Goal: Task Accomplishment & Management: Complete application form

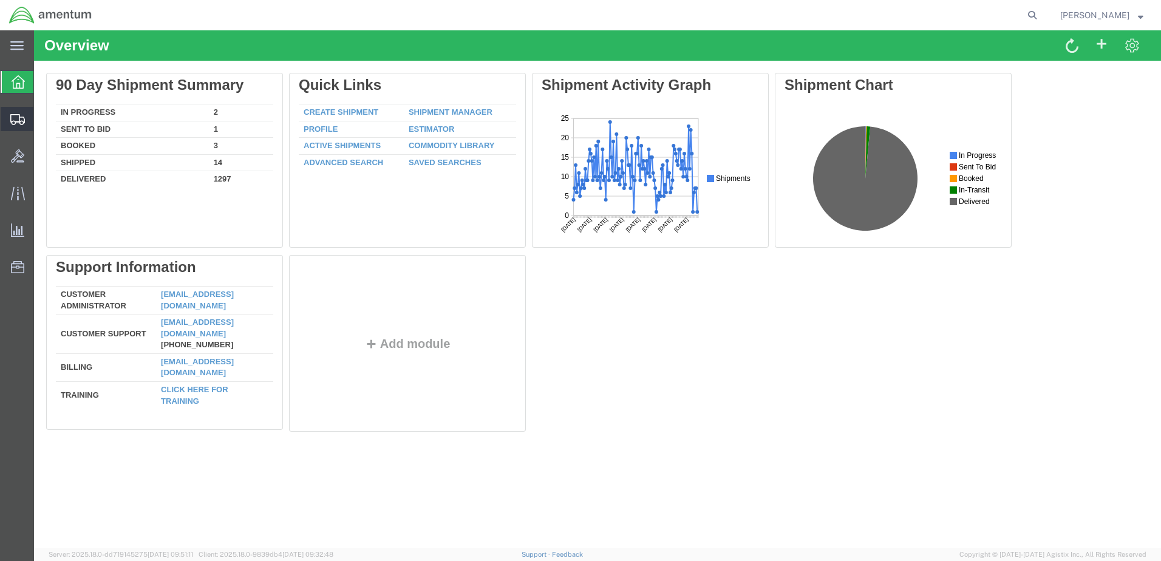
click at [0, 0] on span "Create Shipment" at bounding box center [0, 0] width 0 height 0
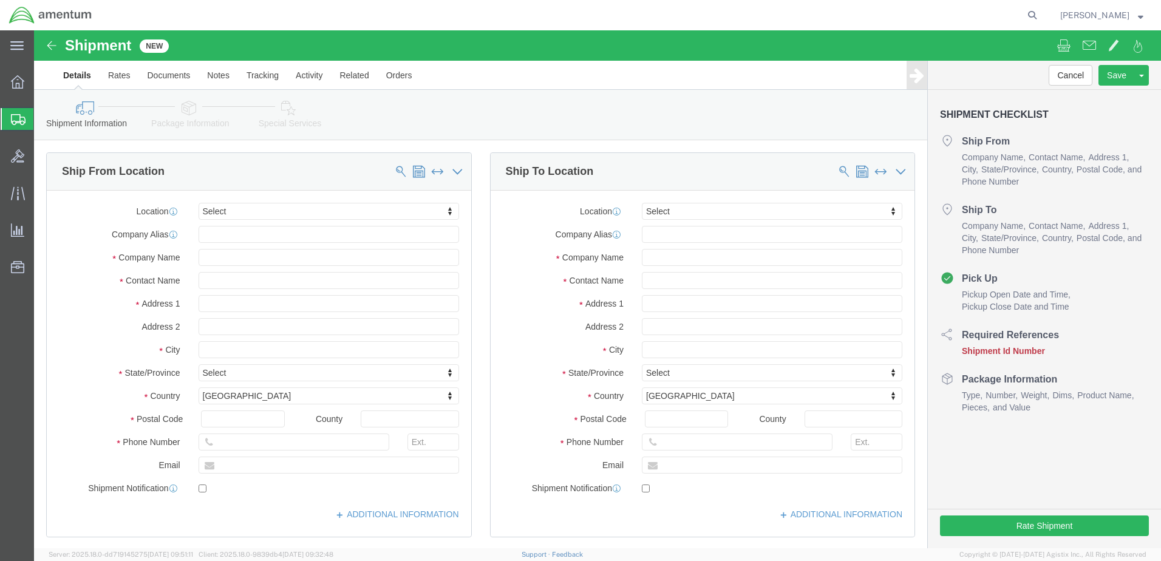
select select
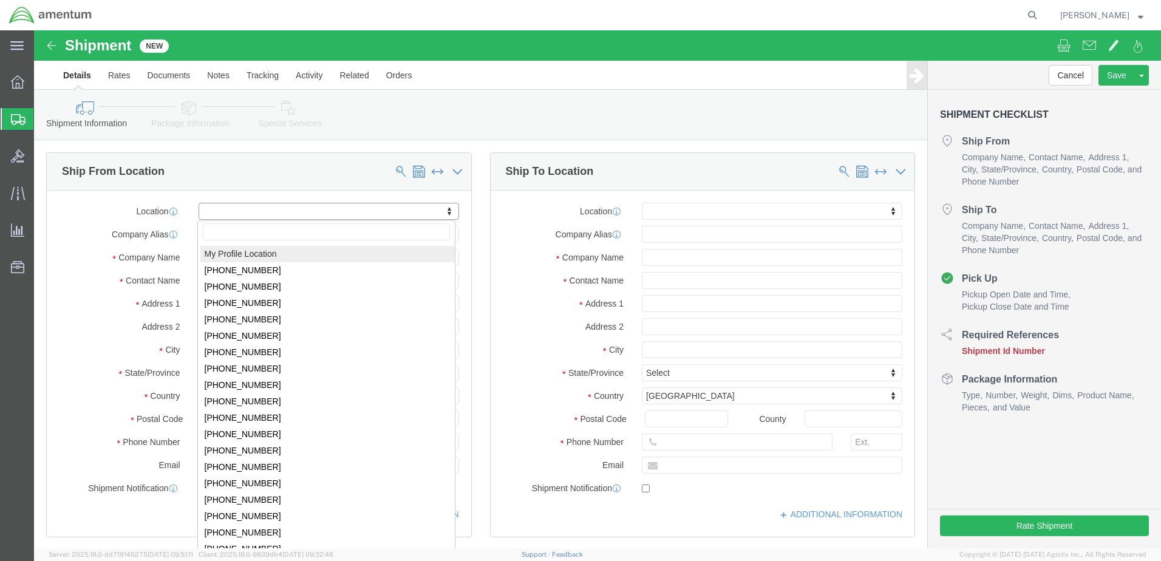
select select "MYPROFILE"
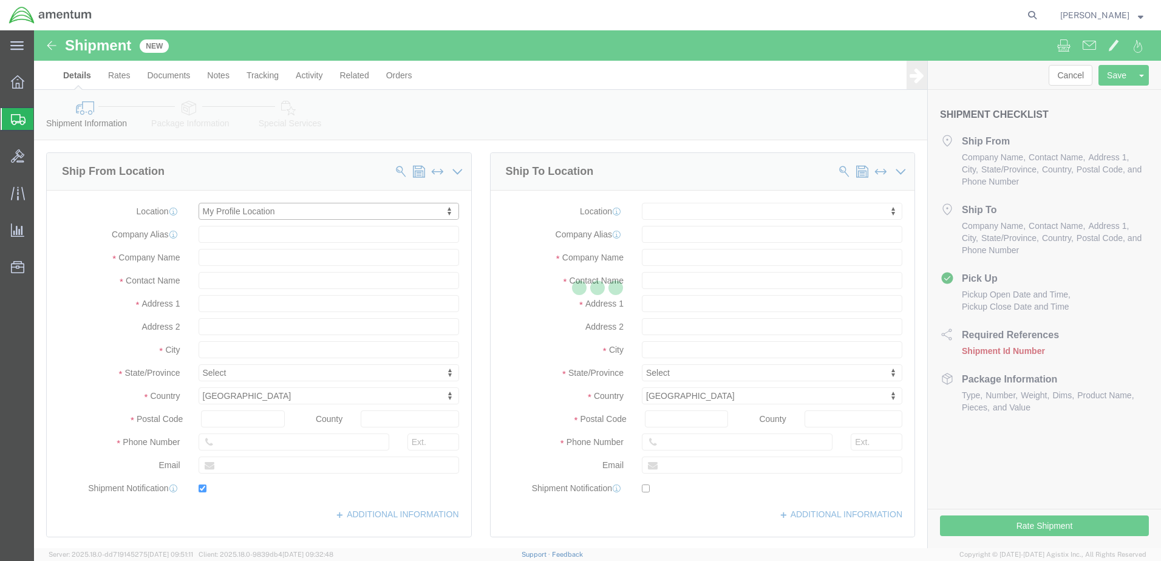
type input "[STREET_ADDRESS][PERSON_NAME]"
type input "79925"
type input "[PHONE_NUMBER]"
type input "[PERSON_NAME][EMAIL_ADDRESS][DOMAIN_NAME]"
checkbox input "true"
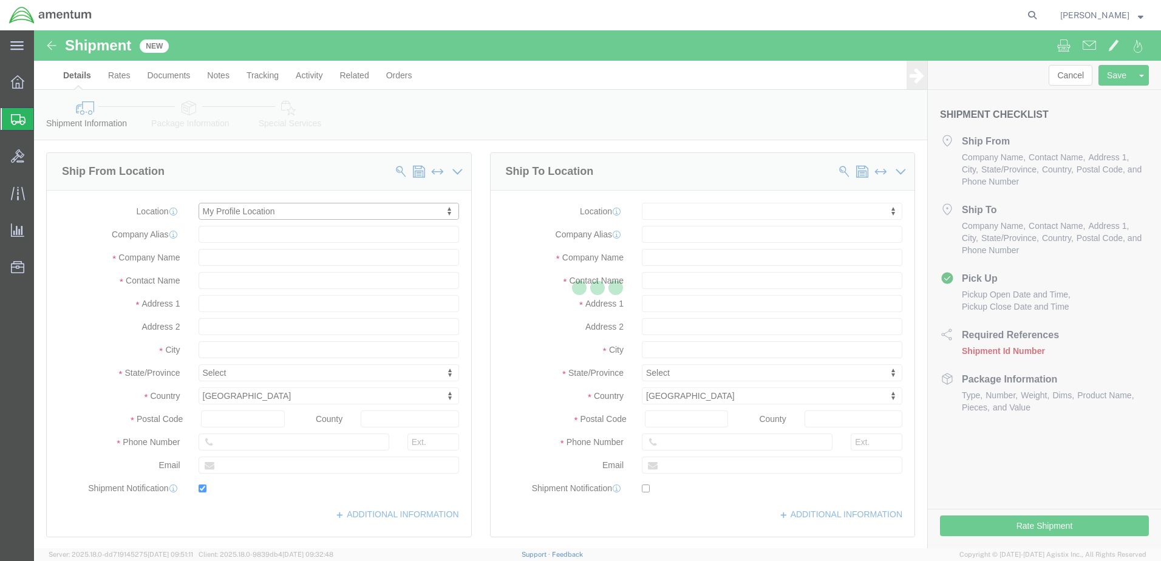
type input "Amentum Services, Inc."
type input "[PERSON_NAME]"
type input "[GEOGRAPHIC_DATA]"
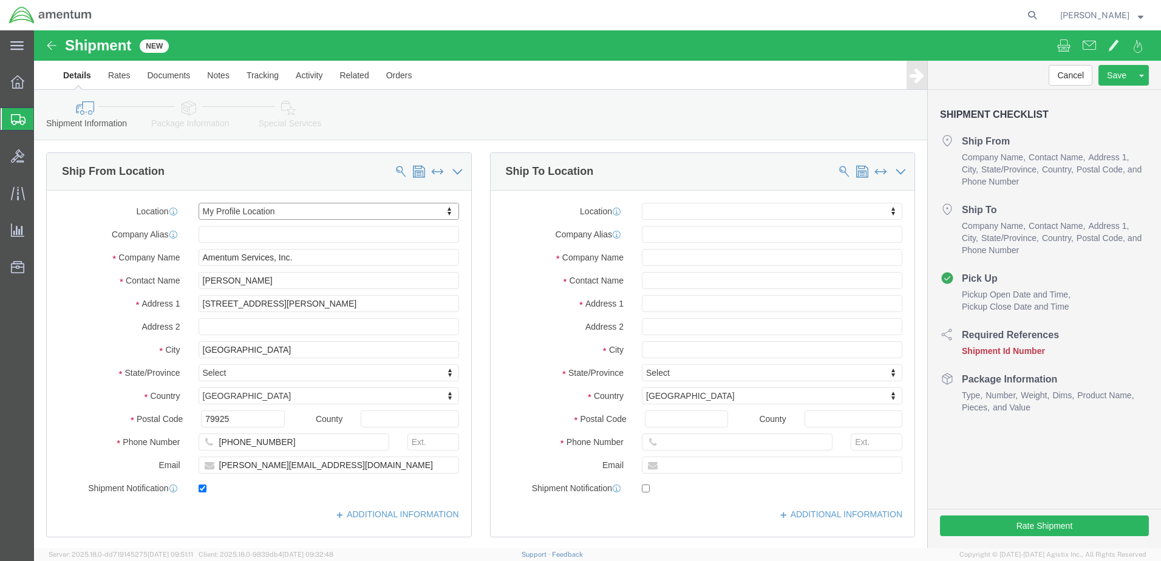
select select "[GEOGRAPHIC_DATA]"
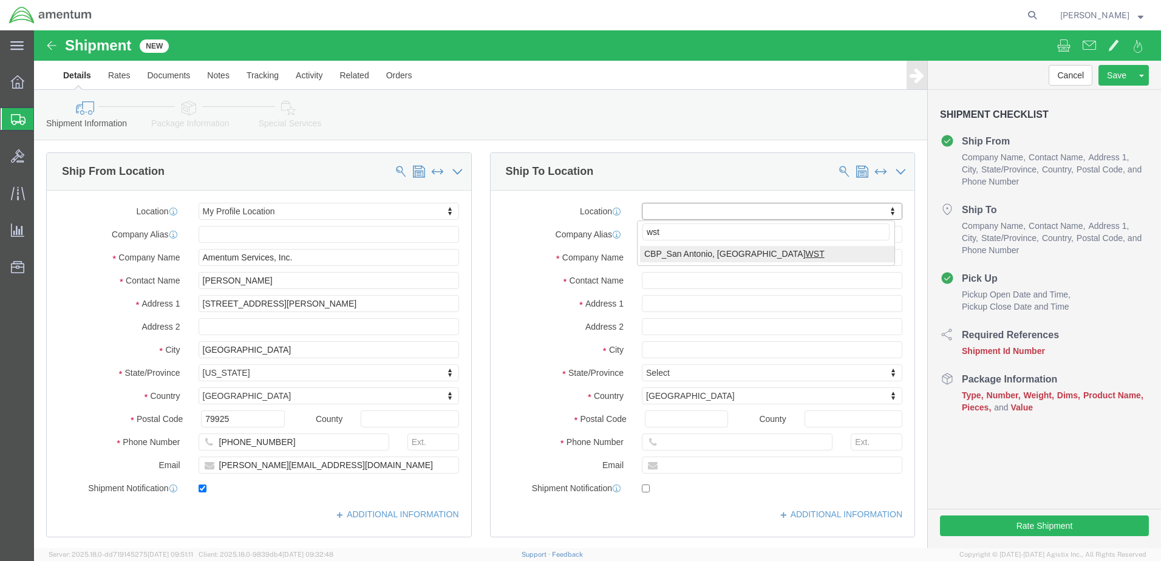
type input "wst"
select select "49945"
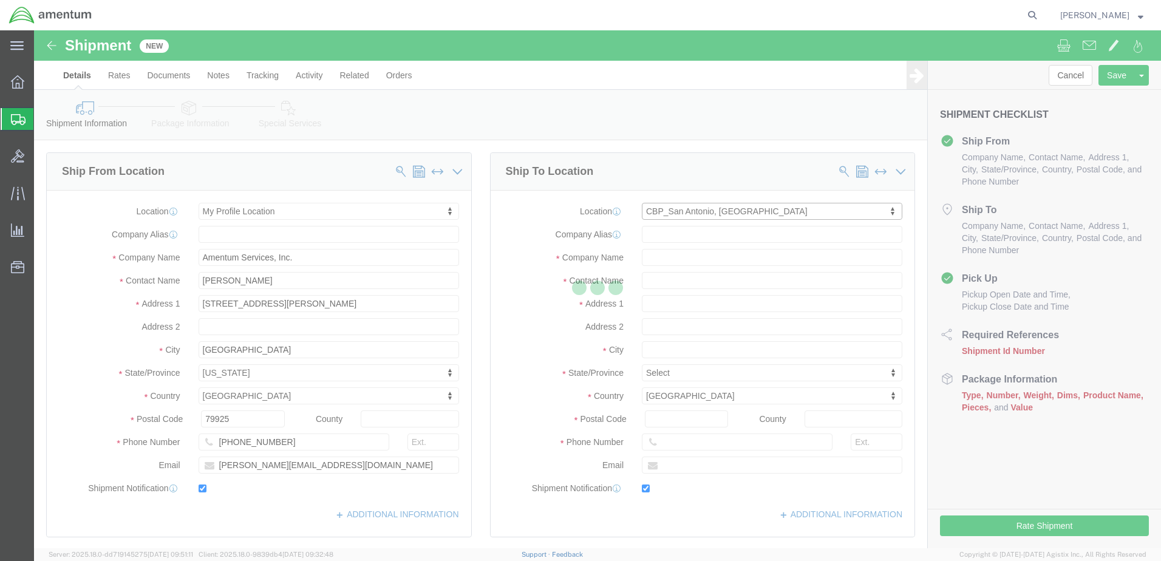
type input "[STREET_ADDRESS][PERSON_NAME]"
type input "Bldg. #2"
type input "78216"
type input "[PHONE_NUMBER]"
type input "[PERSON_NAME][EMAIL_ADDRESS][PERSON_NAME][DOMAIN_NAME]"
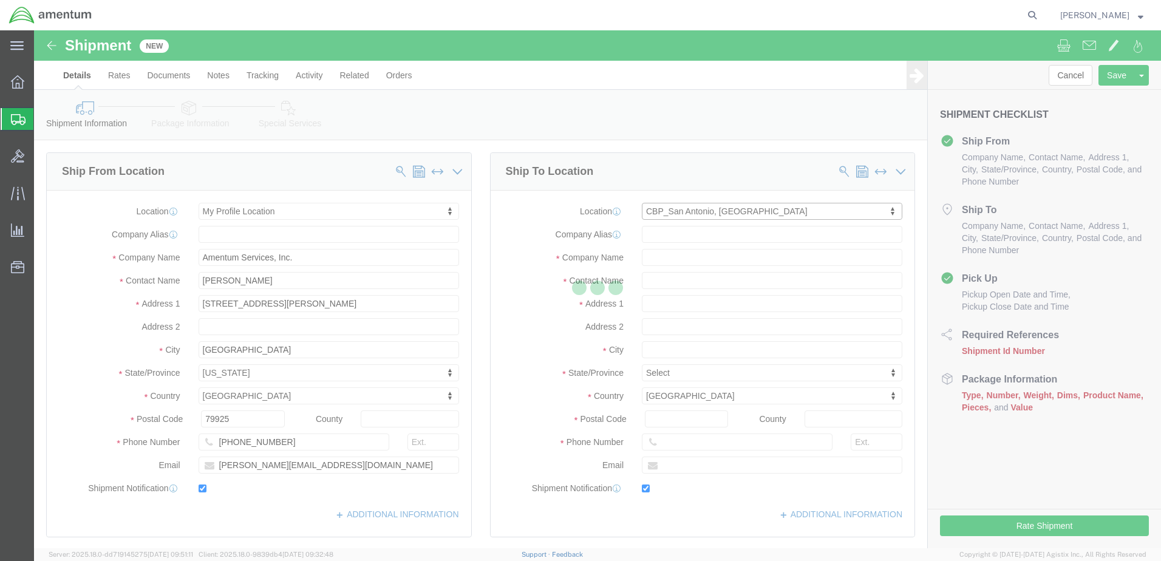
checkbox input "true"
type input "Amentum Services, Inc"
type input "[PERSON_NAME]"
type input "San Antonio"
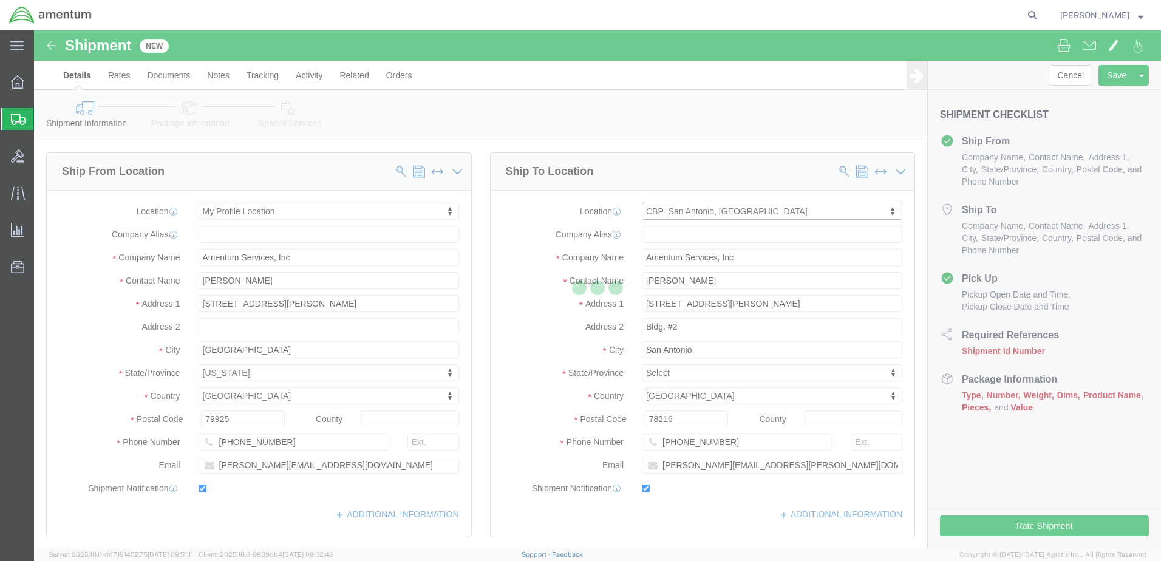
select select "[GEOGRAPHIC_DATA]"
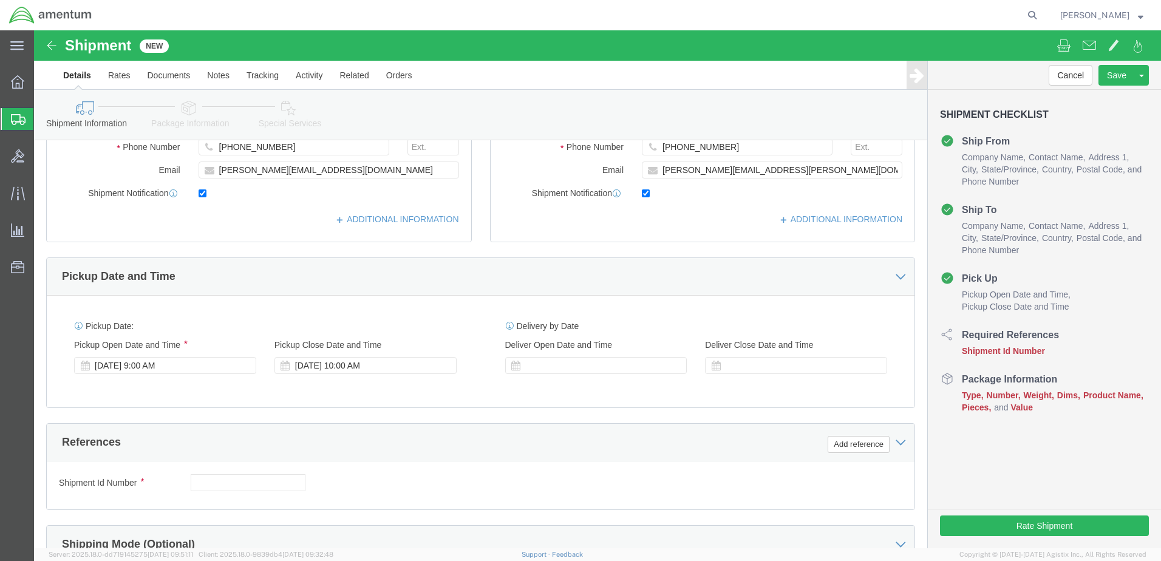
scroll to position [364, 0]
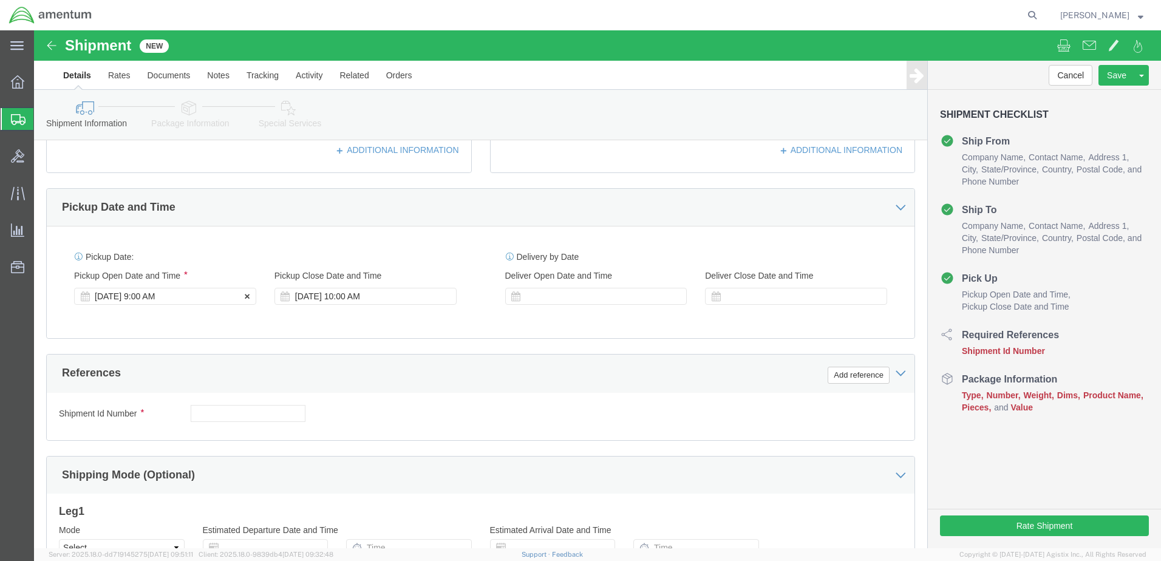
click label "Pickup Open Date and Time"
click div "[DATE] 9:00 AM"
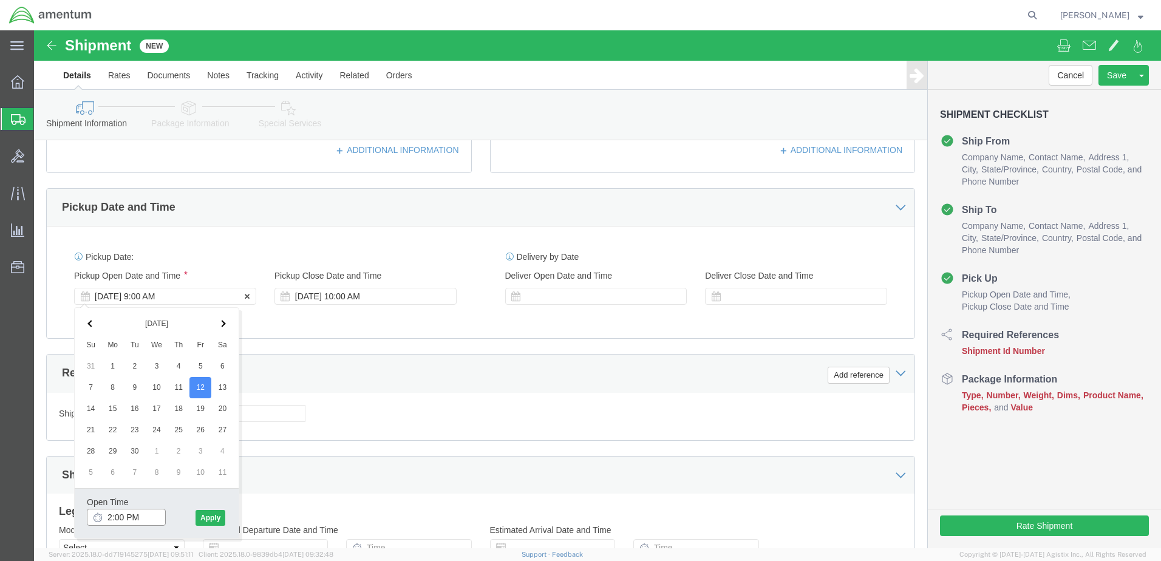
type input "2:30 PM"
click button "Apply"
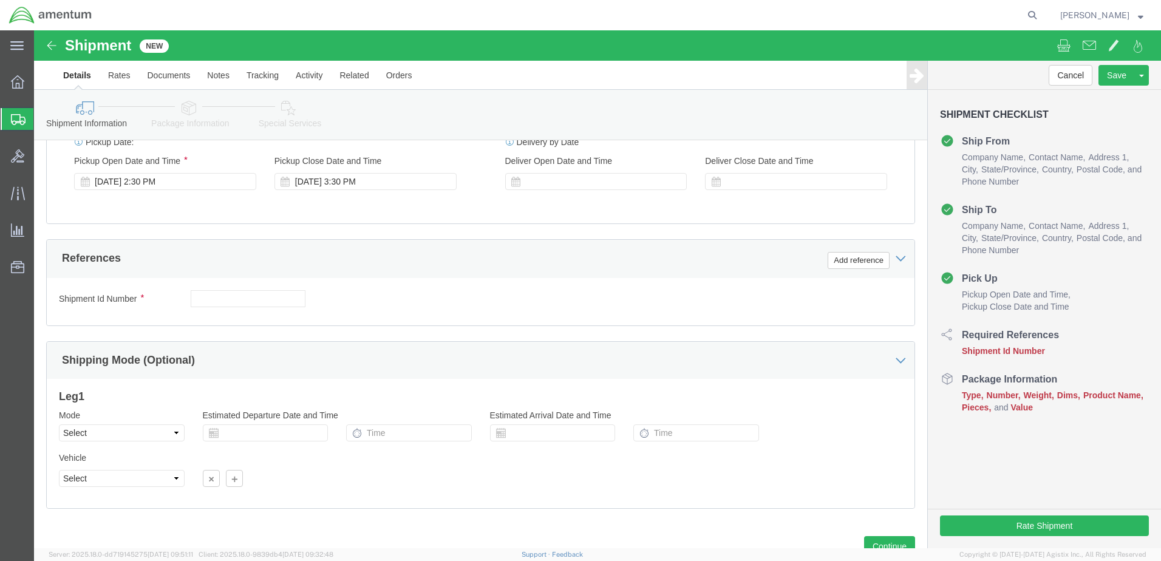
scroll to position [525, 0]
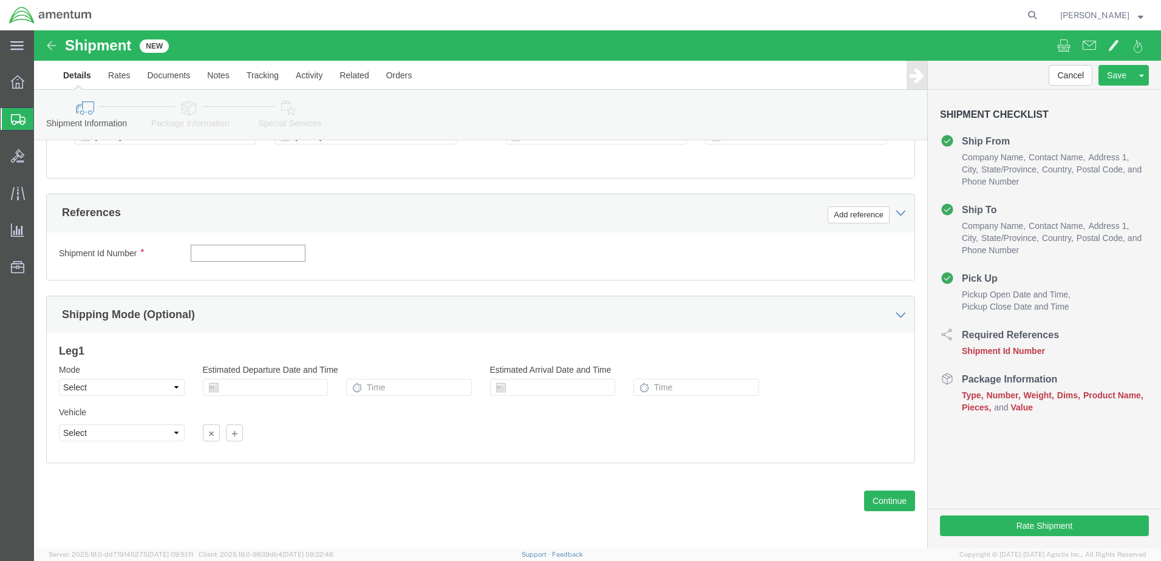
click input "text"
type input "91225"
click button "Add reference"
click select "Select Account Type Activity ID Airline Appointment Number ASN Batch Request # …"
select select "DEPT"
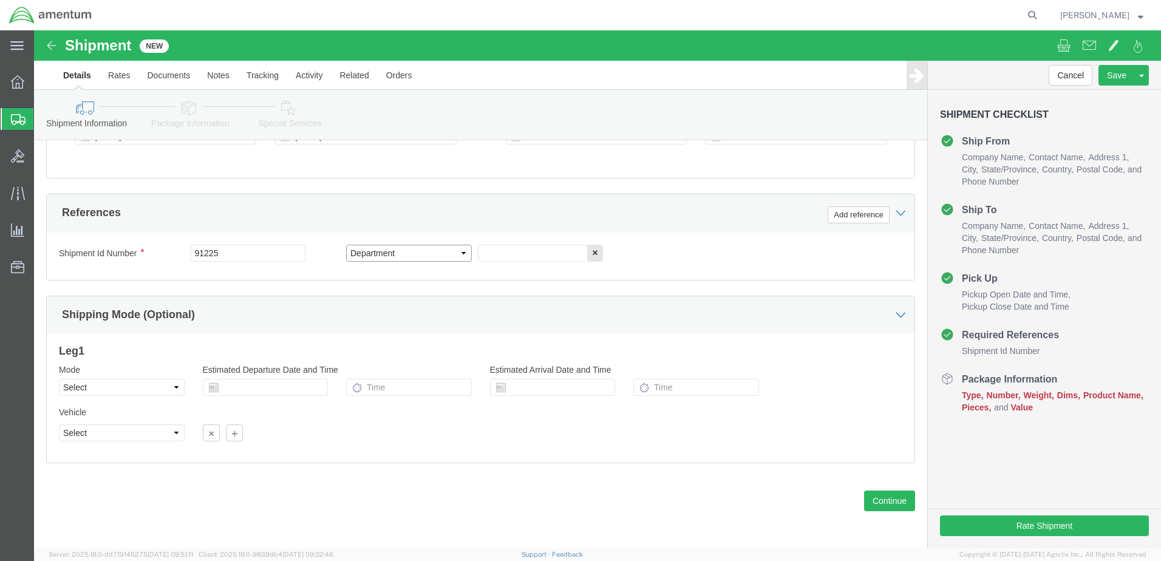
click select "Select Account Type Activity ID Airline Appointment Number ASN Batch Request # …"
click input "text"
type input "c"
type input "CBP"
click button "Add reference"
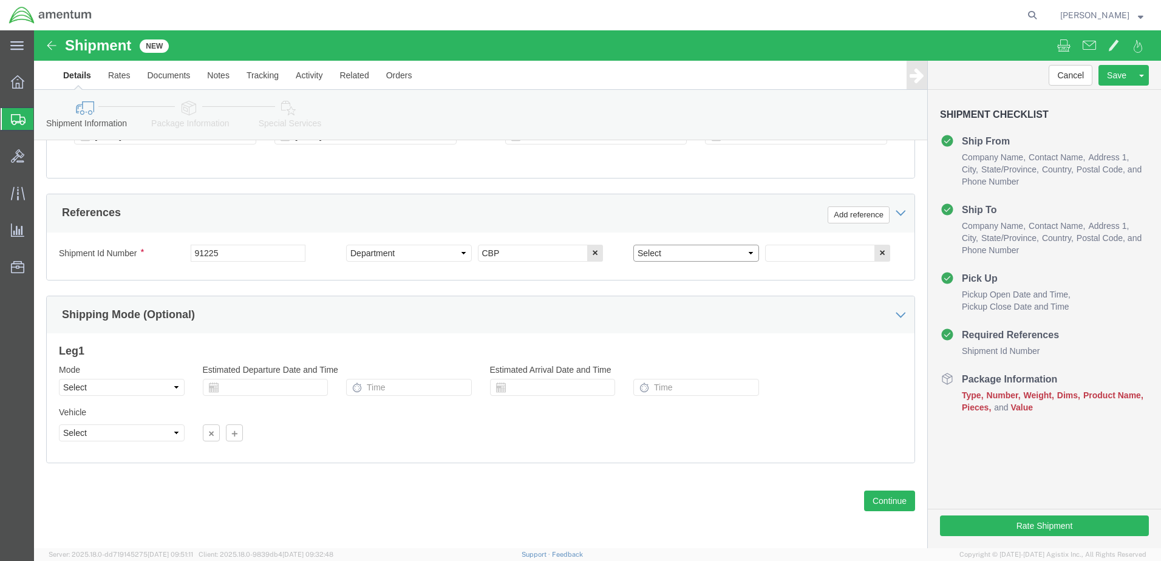
click select "Select Account Type Activity ID Airline Appointment Number ASN Batch Request # …"
select select "CUSTREF"
click select "Select Account Type Activity ID Airline Appointment Number ASN Batch Request # …"
click input "text"
paste input "[PERSON_NAME].M.GOMEZ2"
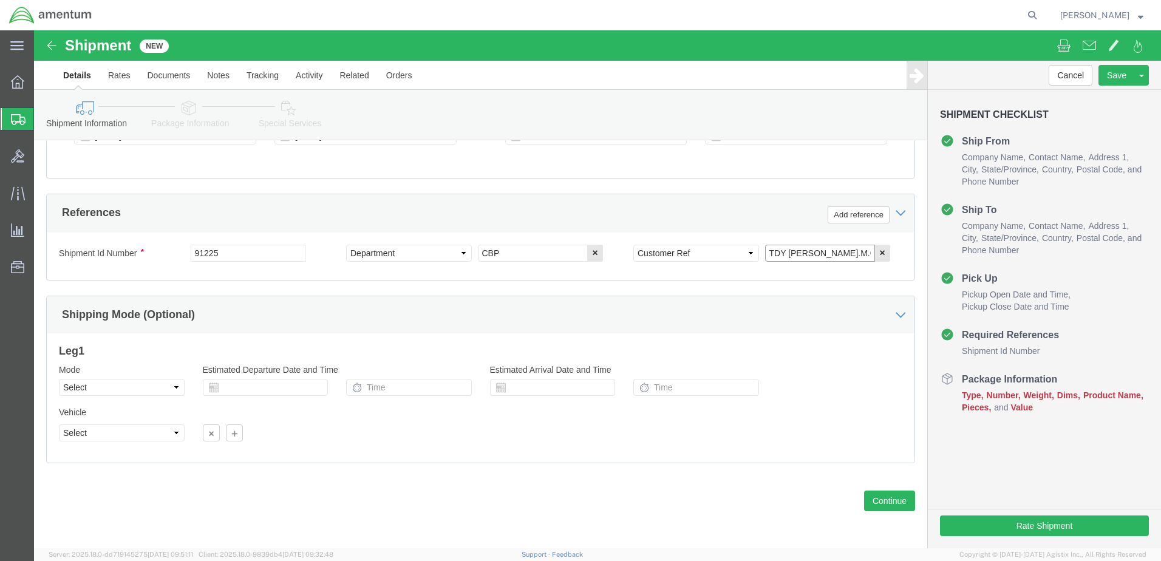
type input "TDY [PERSON_NAME].M.GOMEZ2"
click select "Select Air Less than Truckload Multi-Leg Ocean Freight Rail Small Parcel Truckl…"
select select "SMAL"
click select "Select Air Less than Truckload Multi-Leg Ocean Freight Rail Small Parcel Truckl…"
click button "Continue"
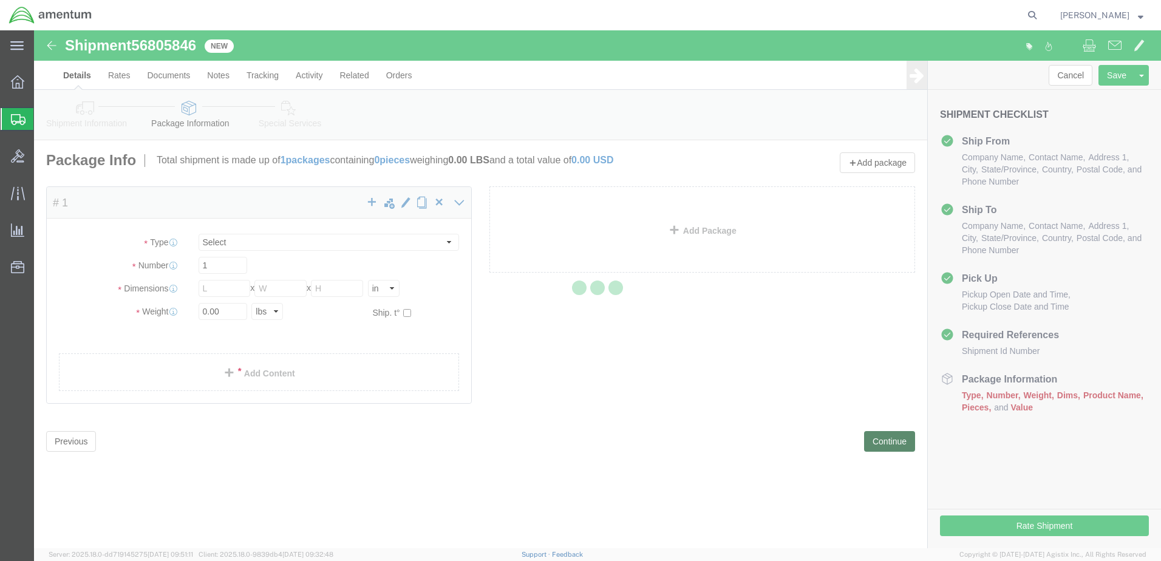
select select "YRPK"
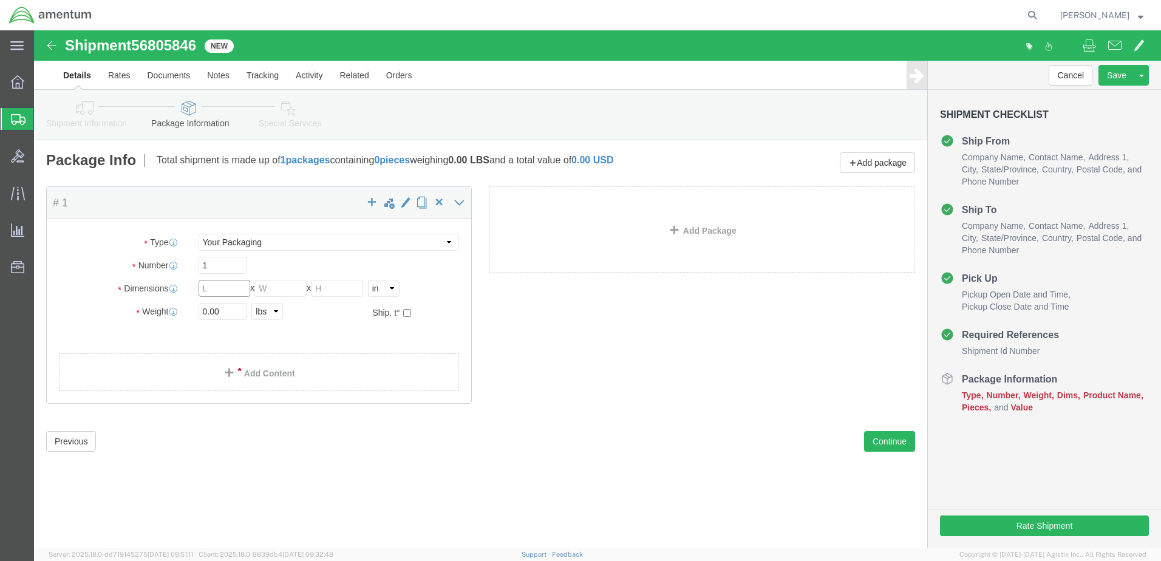
click input "text"
type input "18"
type input "28"
type input "75"
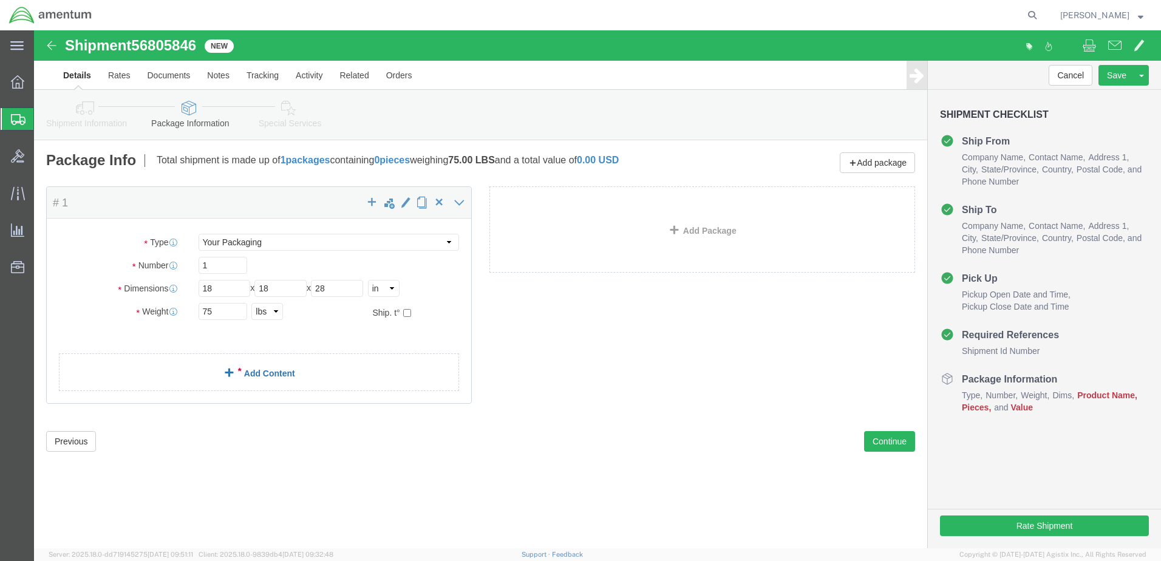
click link "Add Content"
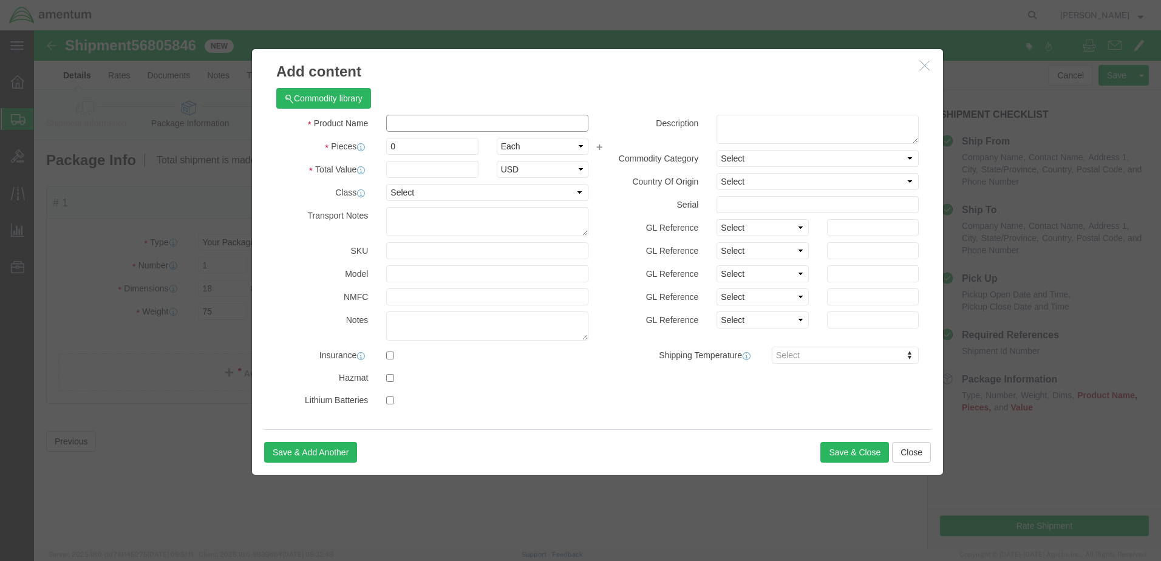
click input "text"
type input "TOOL BOX"
type input "1"
type input "2500.00"
click button "Save & Close"
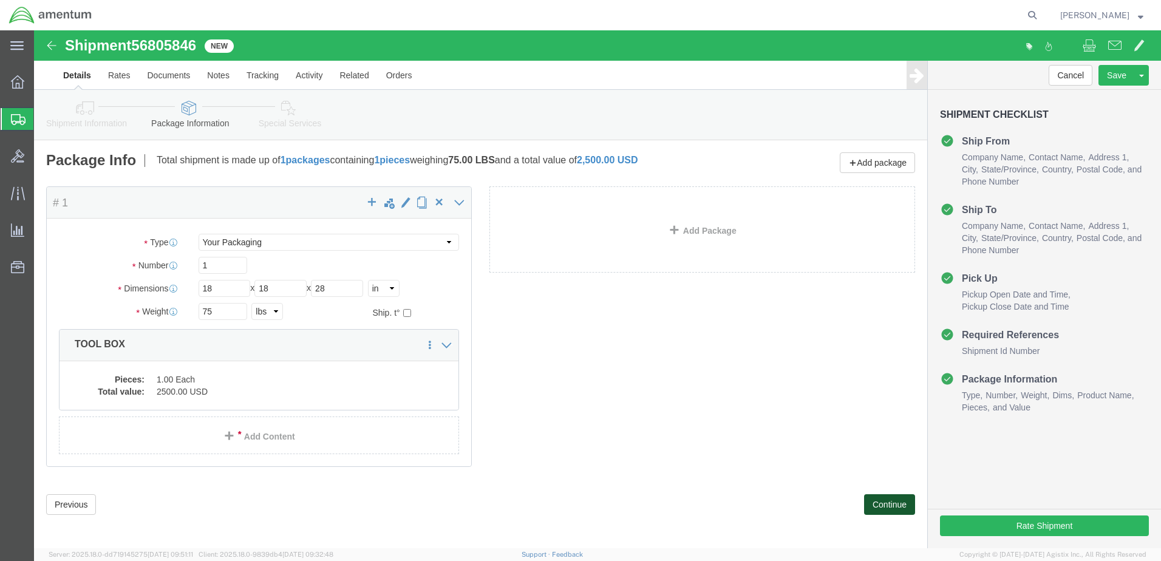
click button "Continue"
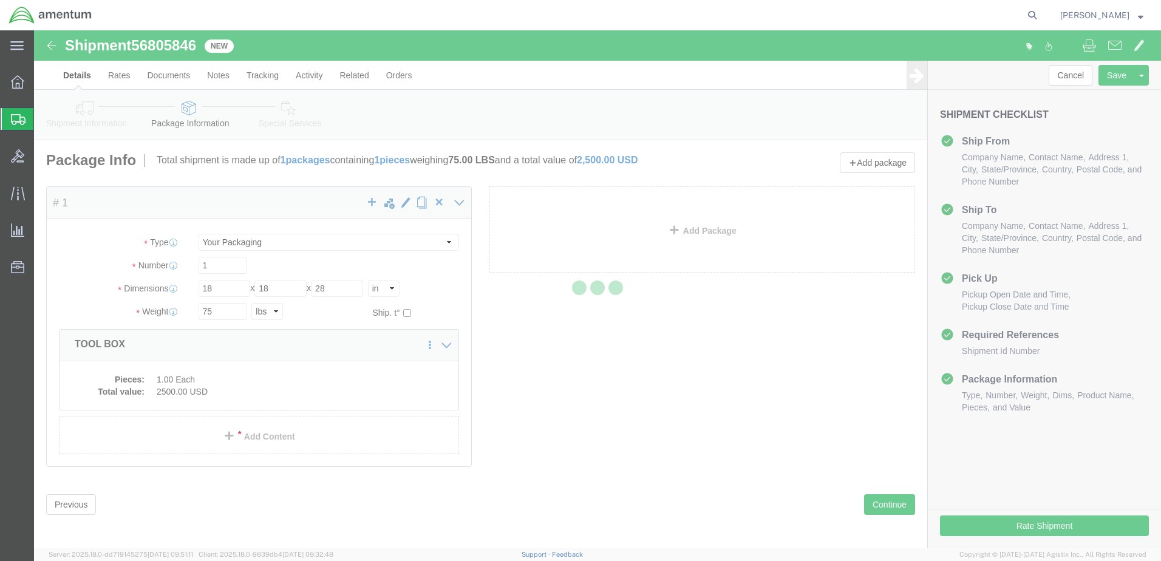
select select
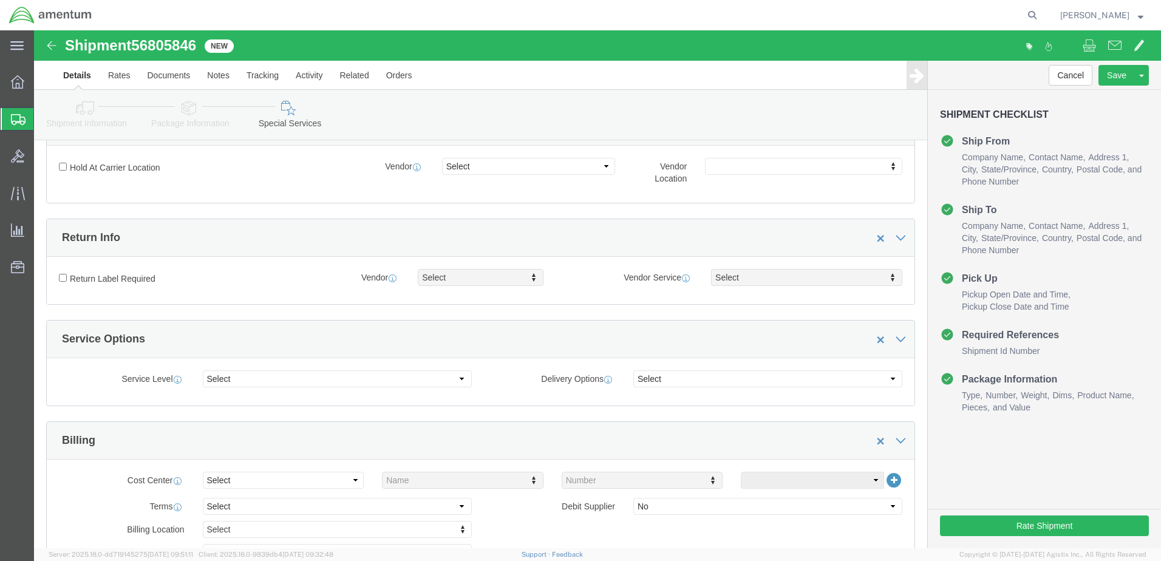
scroll to position [304, 0]
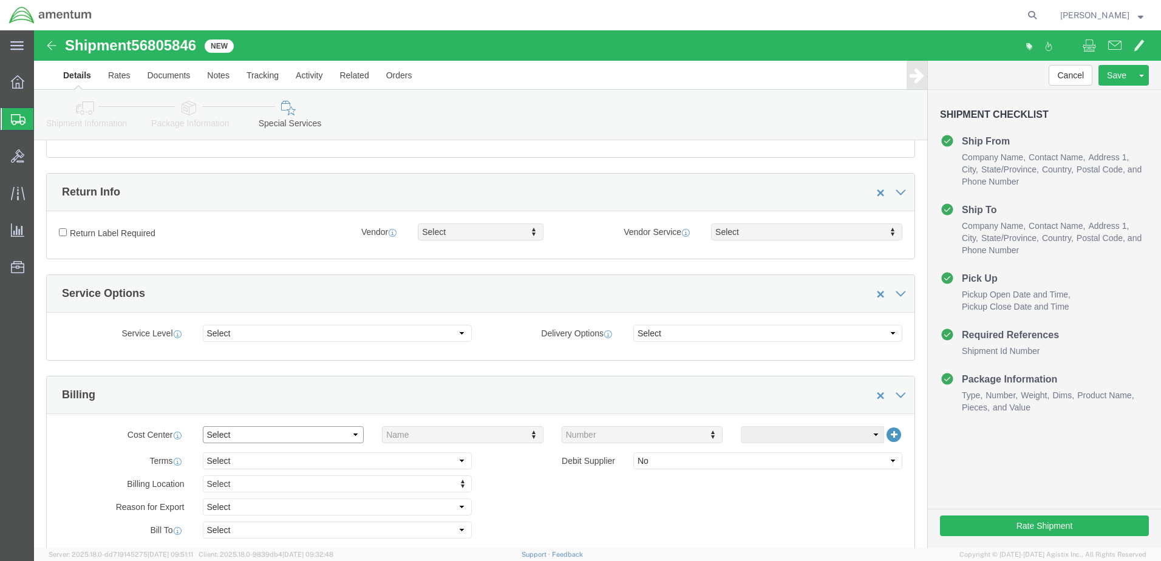
click select "Select Buyer Cost Center Department Operations Number Order Number Sales Person"
select select "COSTCENTER"
click select "Select Buyer Cost Center Department Operations Number Order Number Sales Person"
type input "6118.03.03.2219.000.ELP.0000"
click select "Select Recipient Account Sender/Shipper Third Party Account"
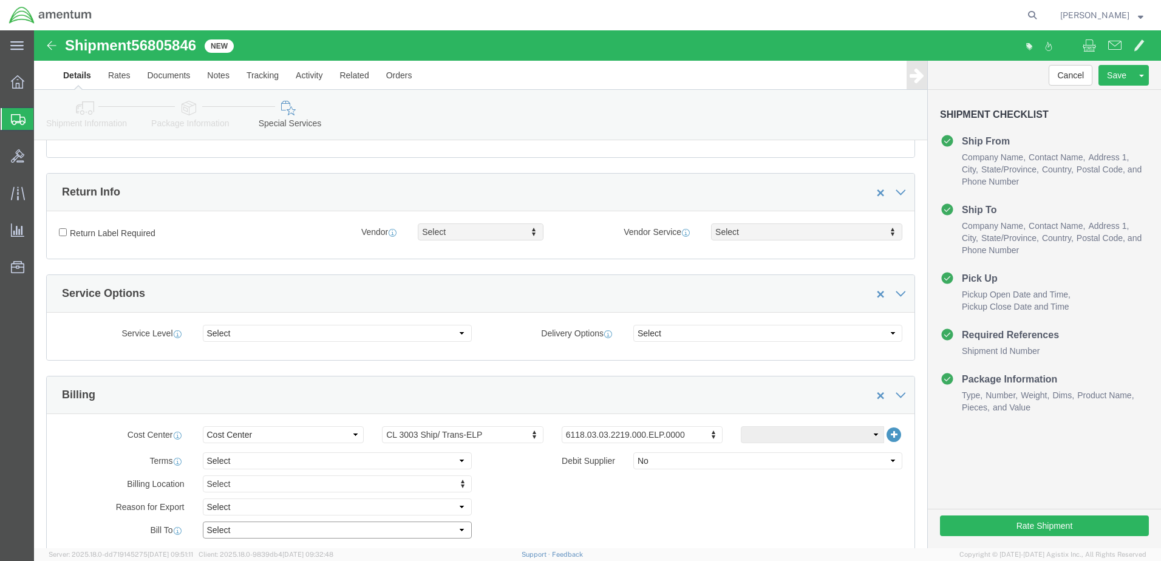
select select "SHIP"
click select "Select Recipient Account Sender/Shipper Third Party Account"
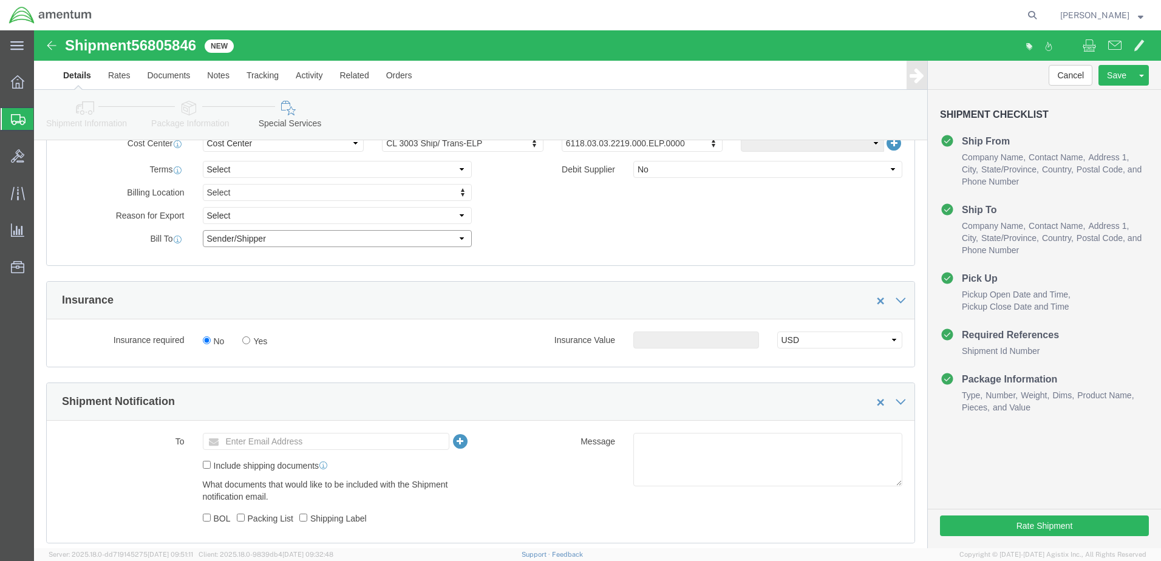
scroll to position [607, 0]
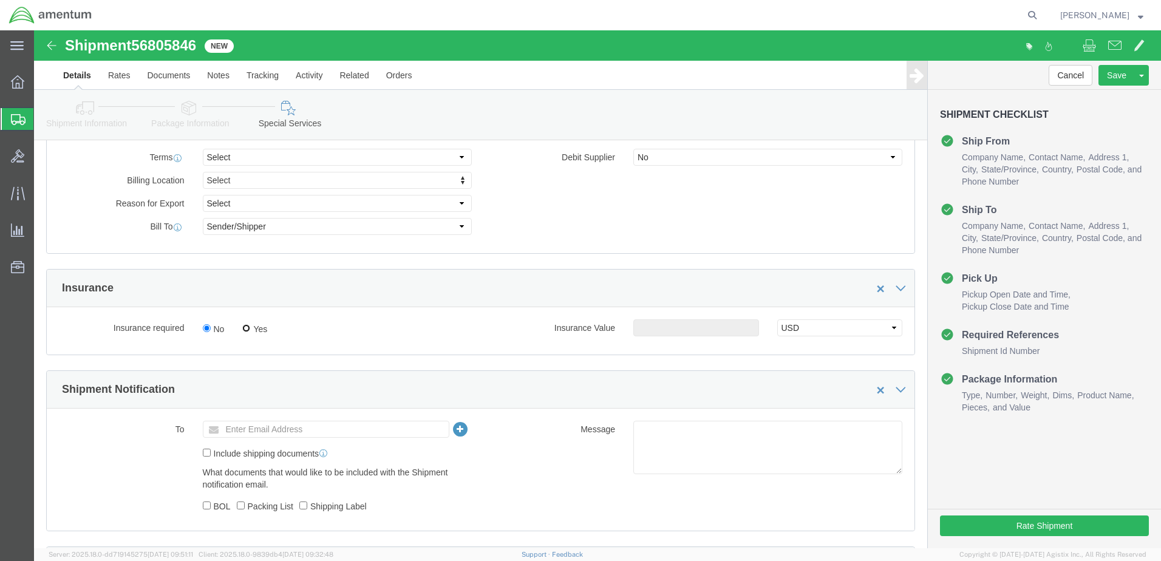
click input "Yes"
radio input "true"
click input "text"
type input "2500.00"
click input "text"
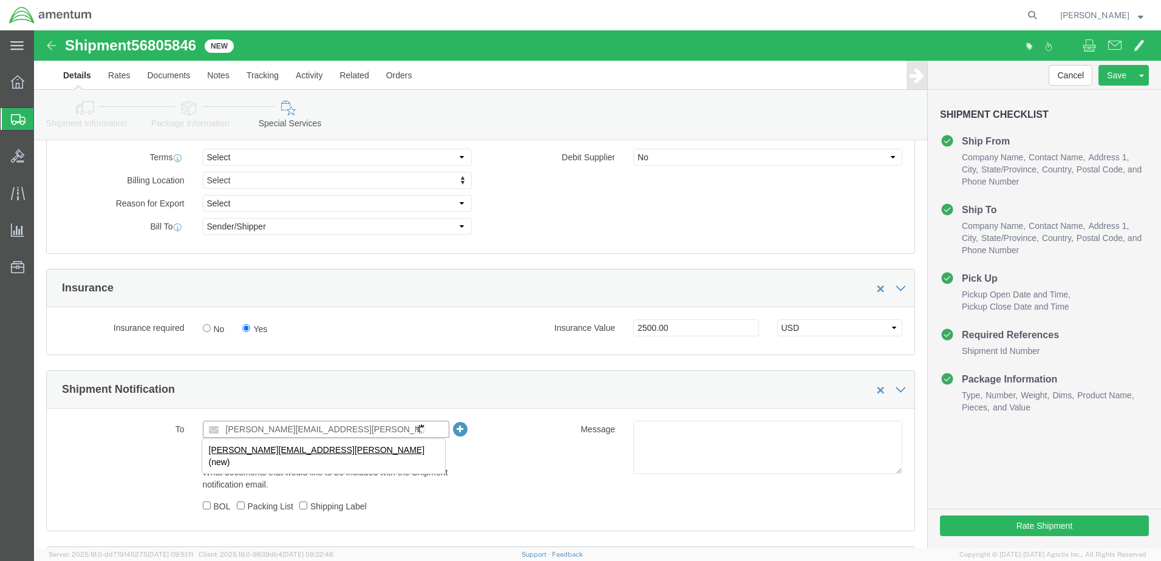
type input "[PERSON_NAME][EMAIL_ADDRESS][PERSON_NAME][DOMAIN_NAME]"
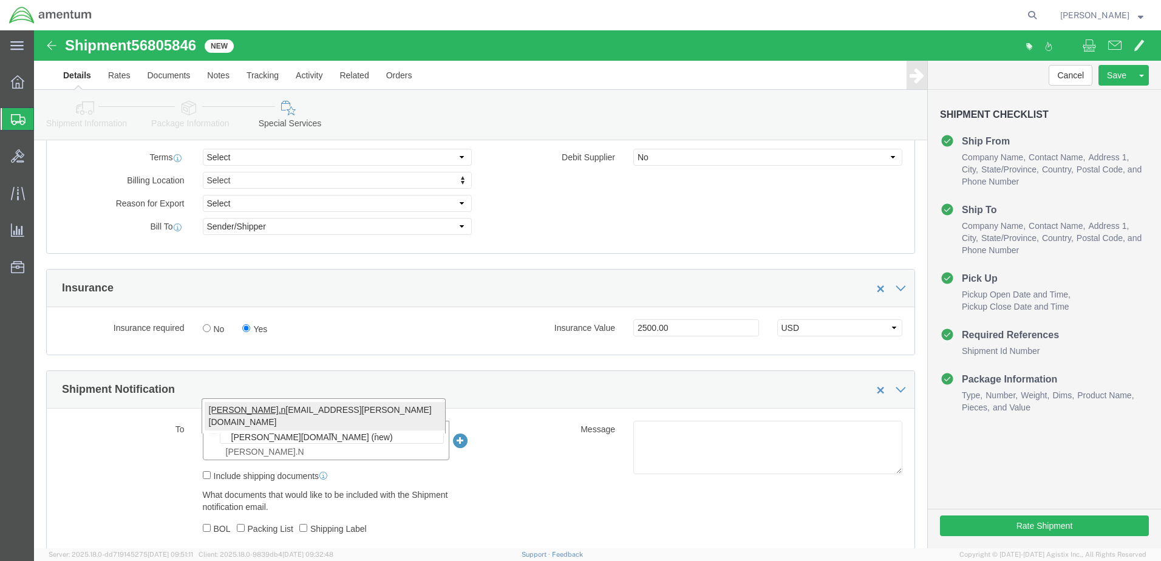
type input "[PERSON_NAME].N"
type input "[PERSON_NAME][EMAIL_ADDRESS][PERSON_NAME][DOMAIN_NAME],[PERSON_NAME][DOMAIN_NAM…"
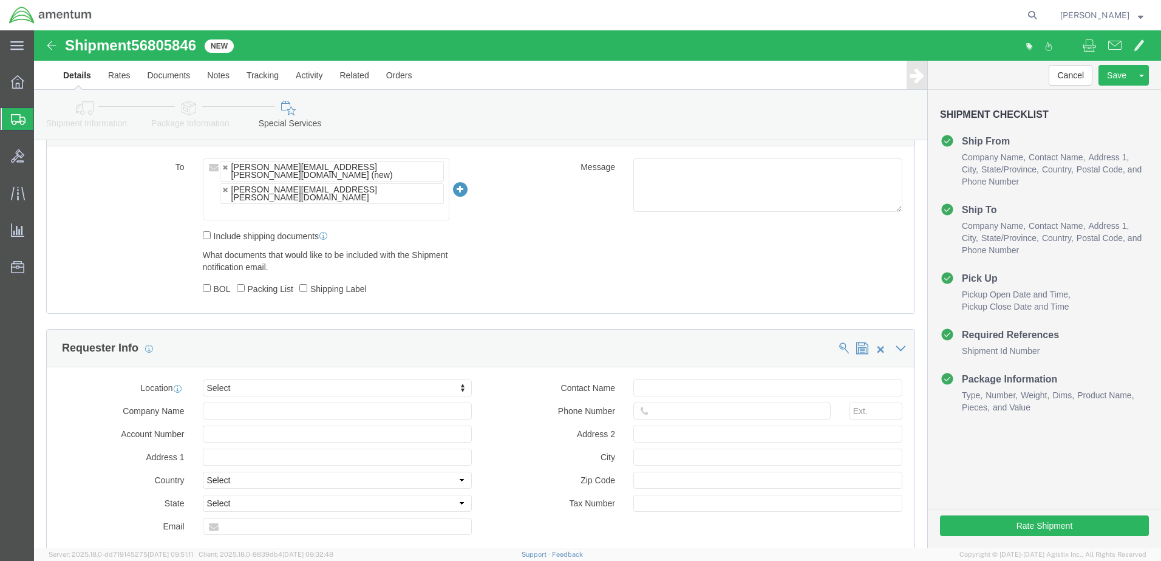
scroll to position [911, 0]
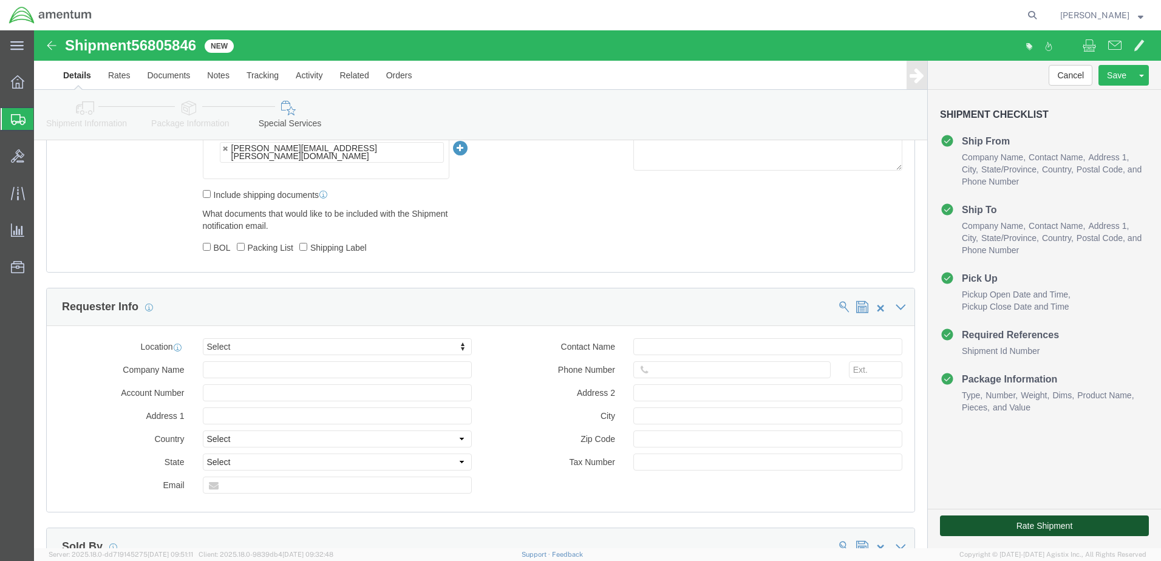
click button "Rate Shipment"
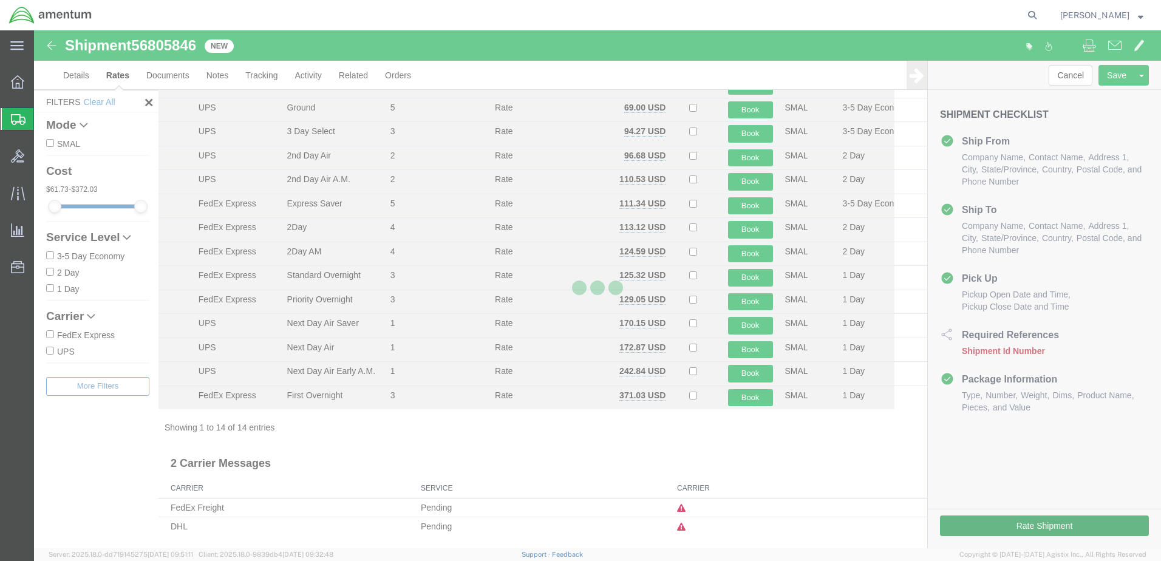
scroll to position [63, 0]
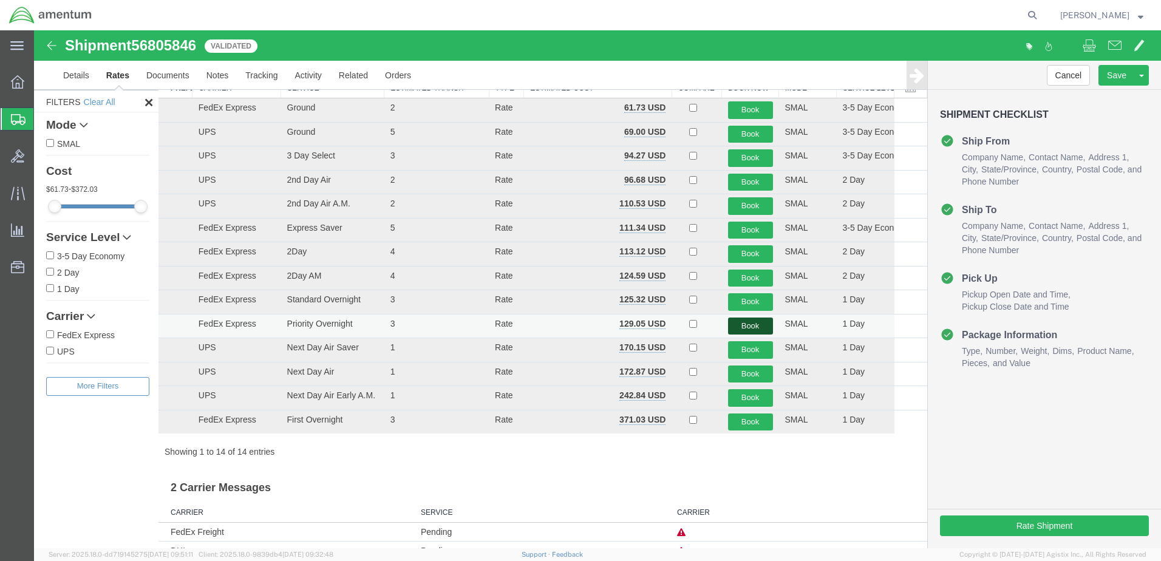
click at [741, 327] on button "Book" at bounding box center [750, 327] width 45 height 18
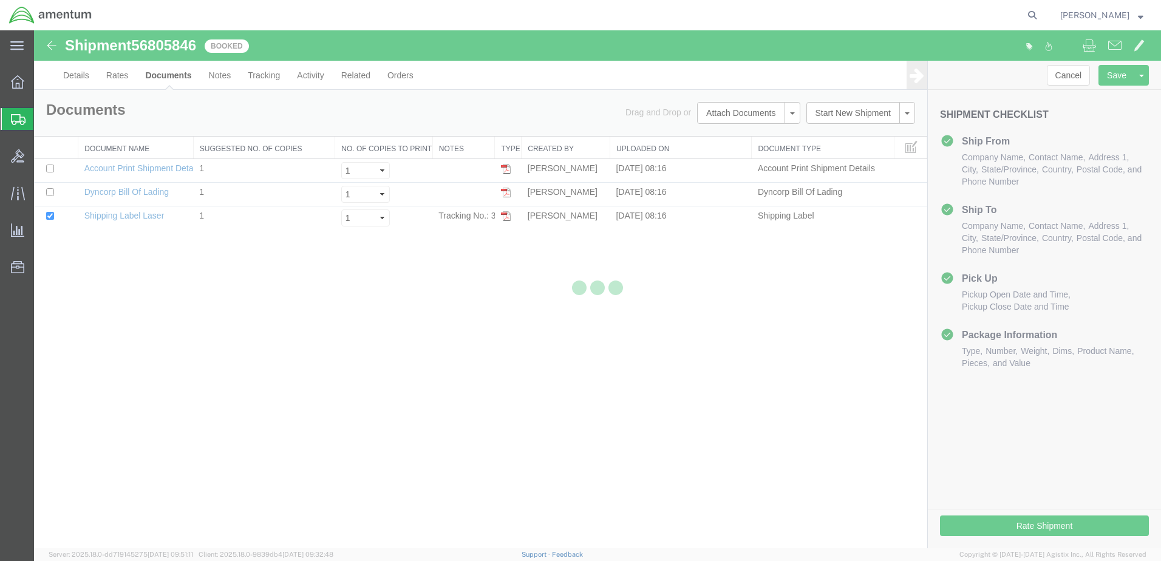
scroll to position [0, 0]
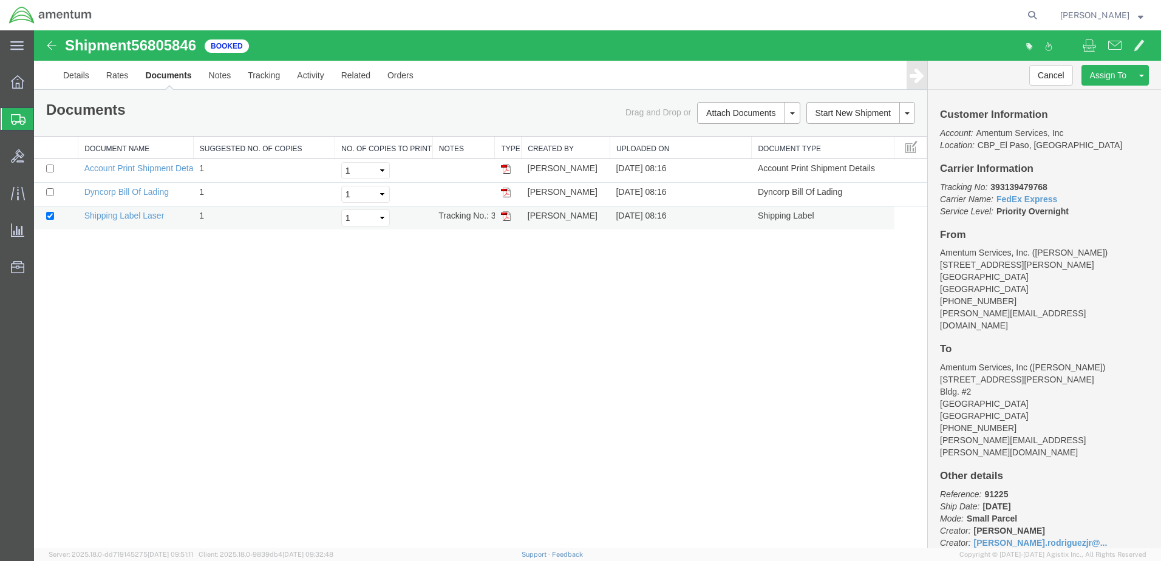
click at [505, 216] on img at bounding box center [506, 216] width 10 height 10
click at [72, 74] on link "Details" at bounding box center [76, 75] width 43 height 29
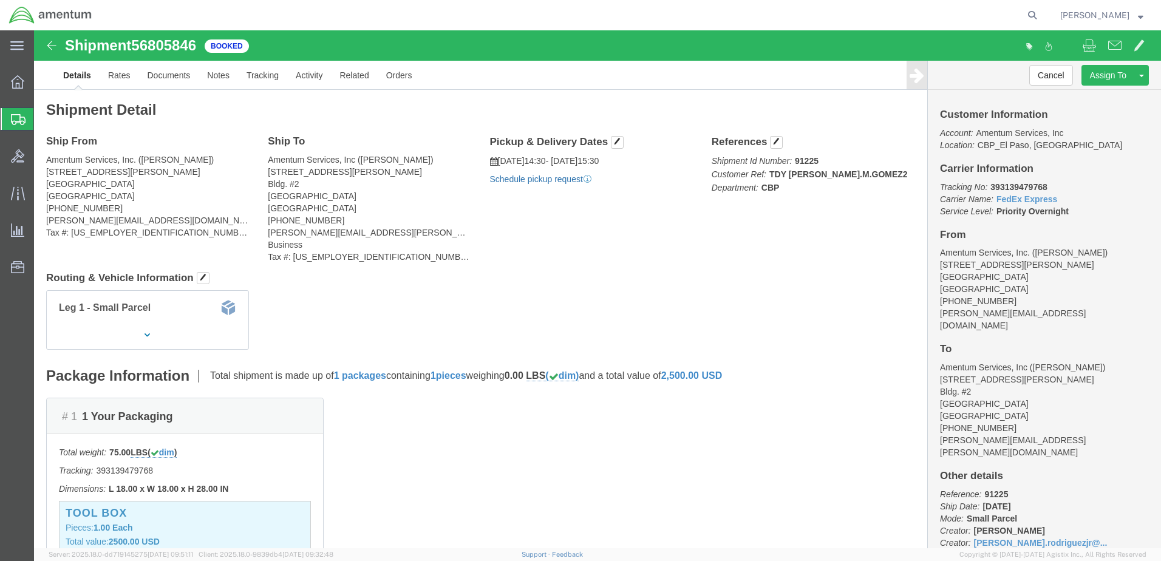
click link "Schedule pickup request"
click button
click link "Clone Shipment"
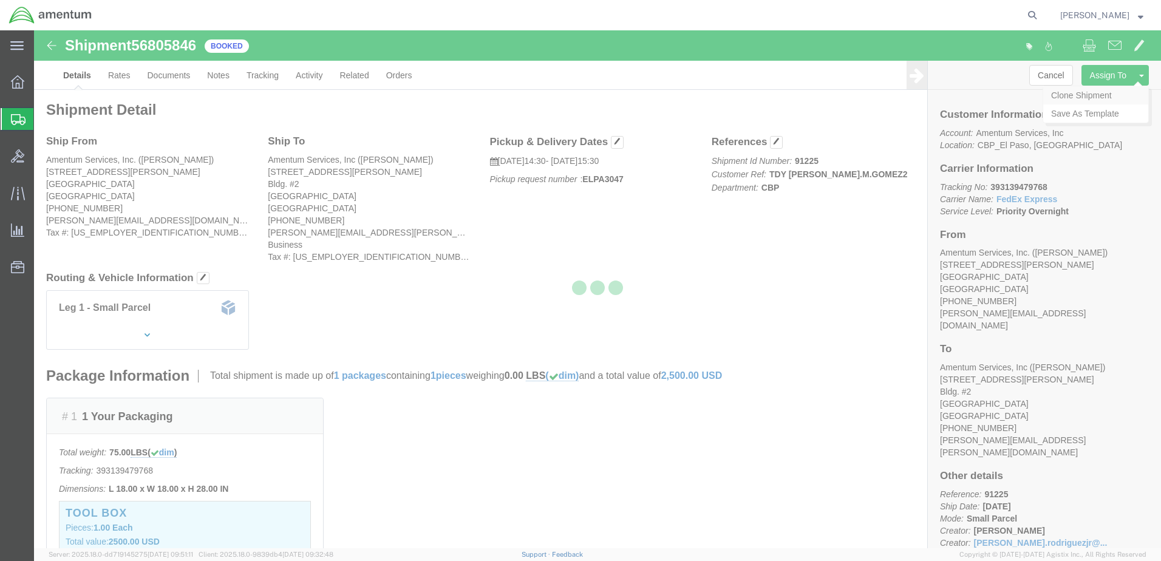
select select "49939"
select select "49945"
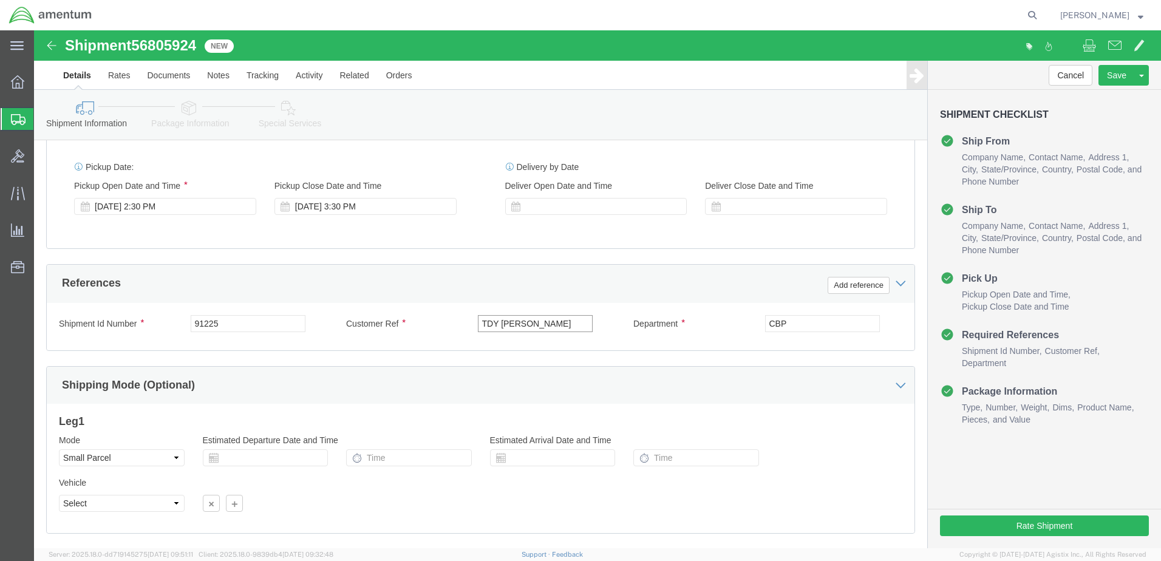
scroll to position [525, 0]
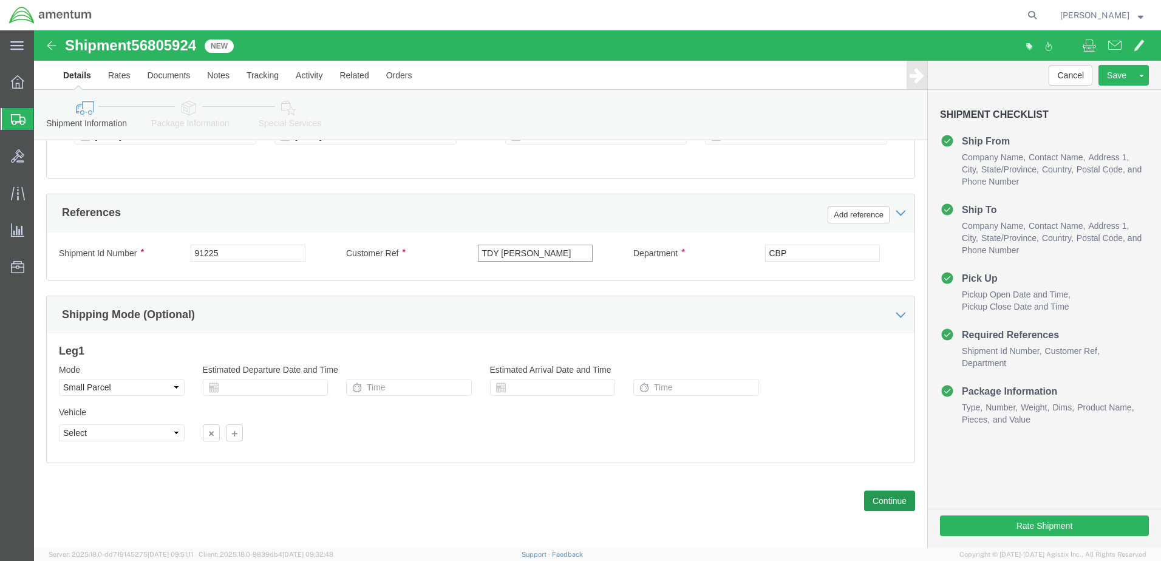
type input "TDY [PERSON_NAME]"
click button "Continue"
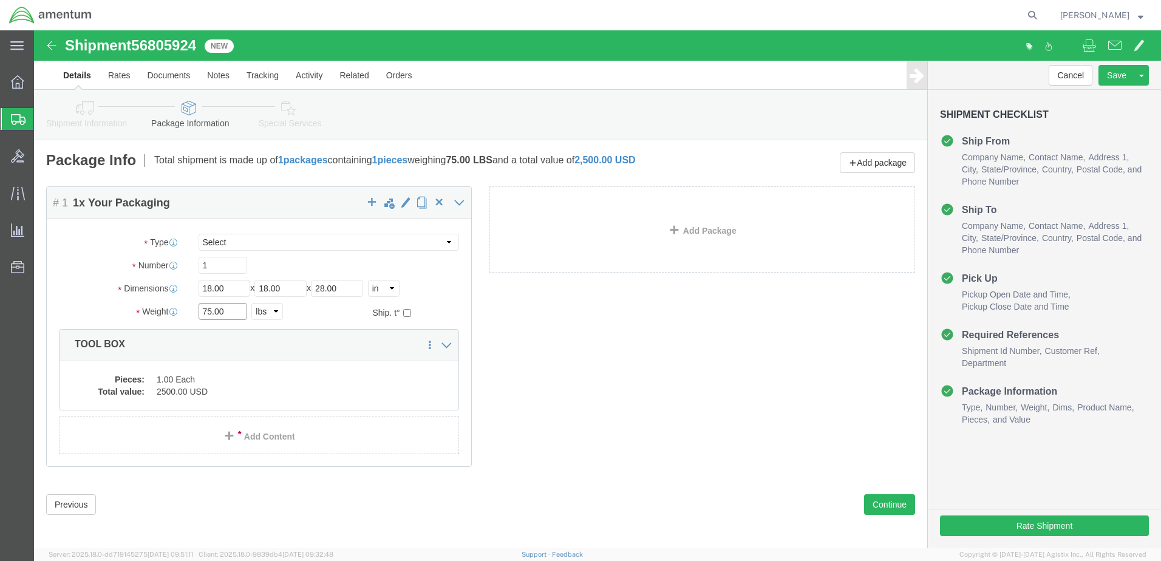
click input "75.00"
type input "45.00"
click button "Continue"
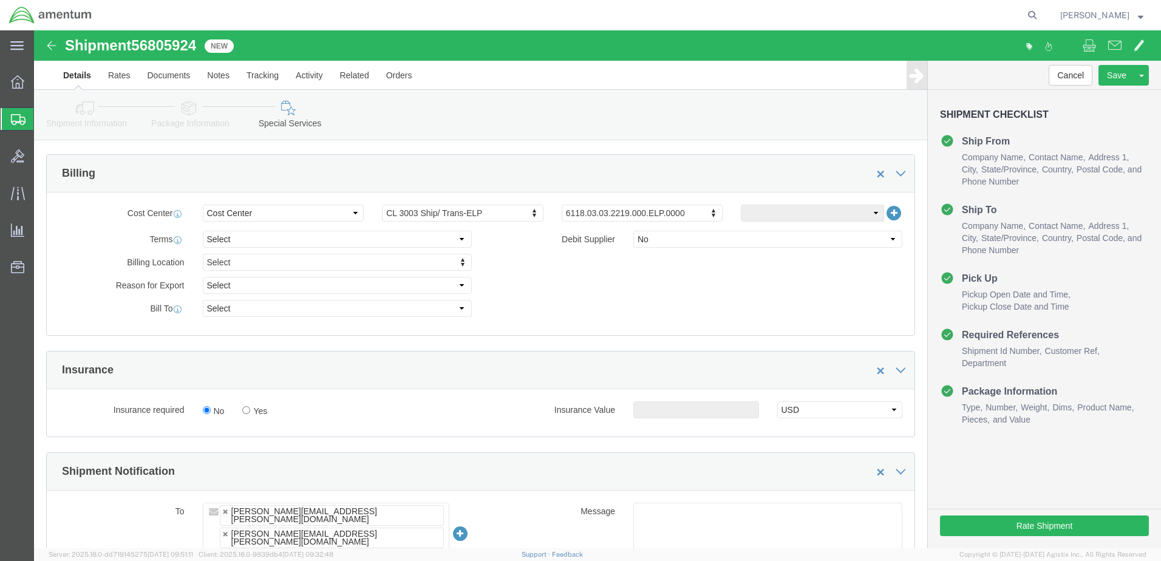
scroll to position [546, 0]
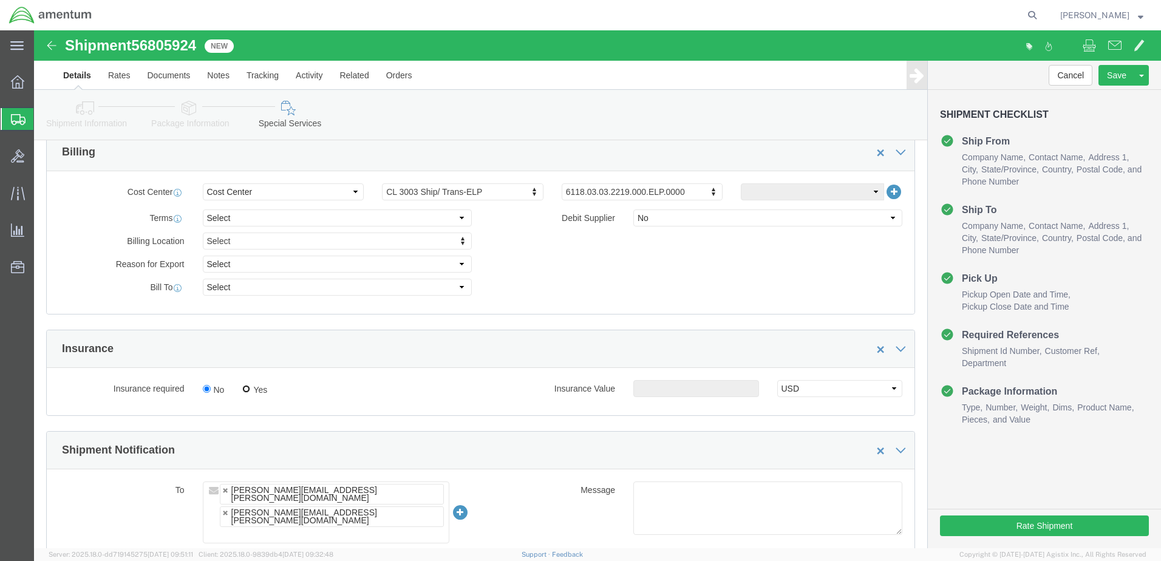
click input "Yes"
radio input "true"
click input "text"
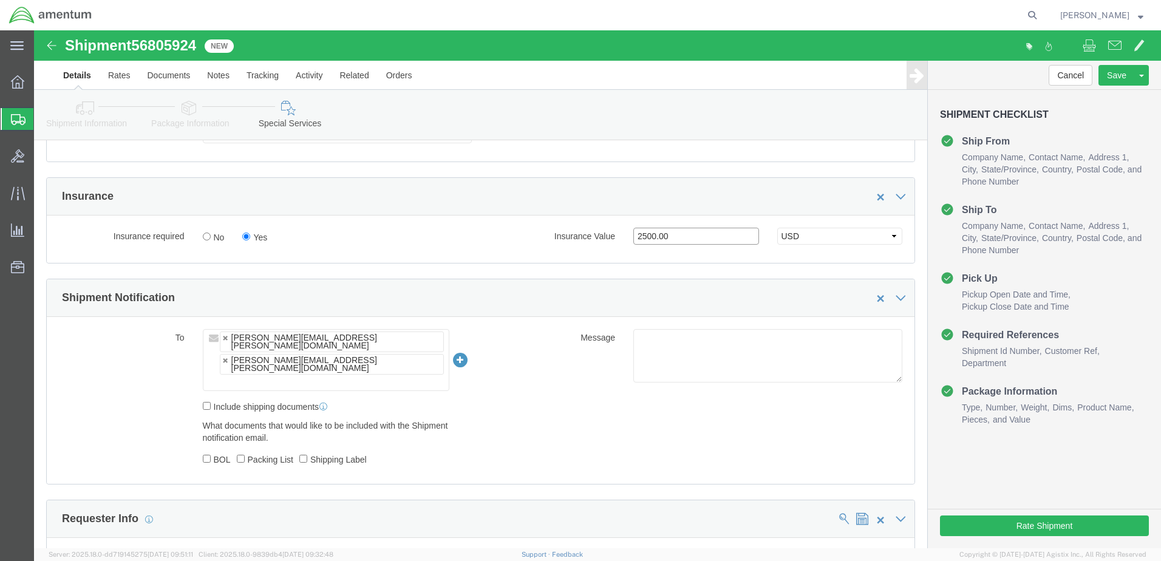
scroll to position [789, 0]
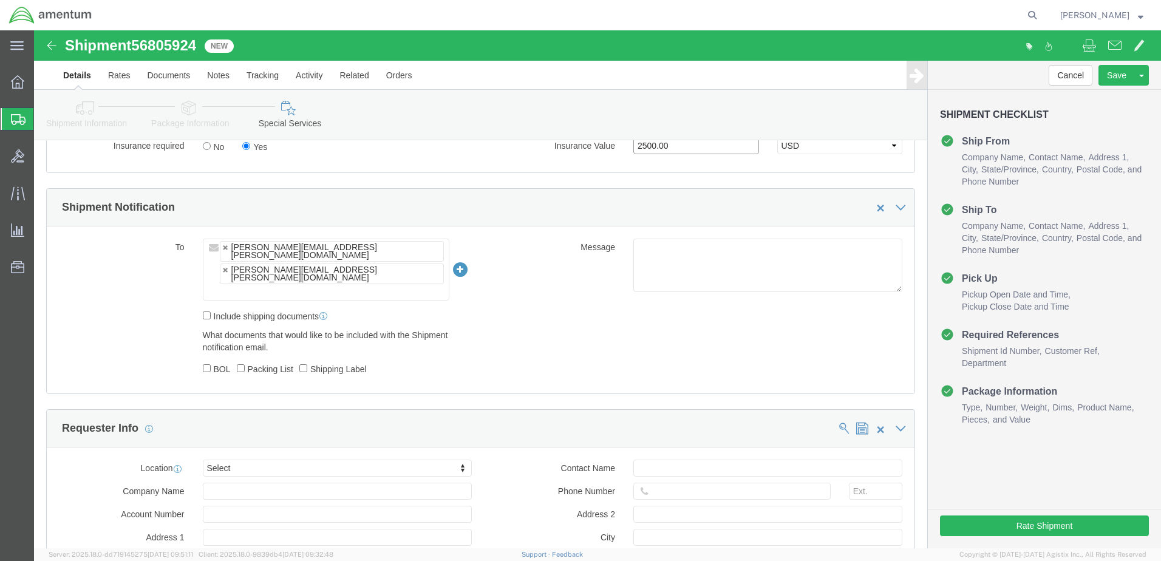
type input "2500.00"
click icon
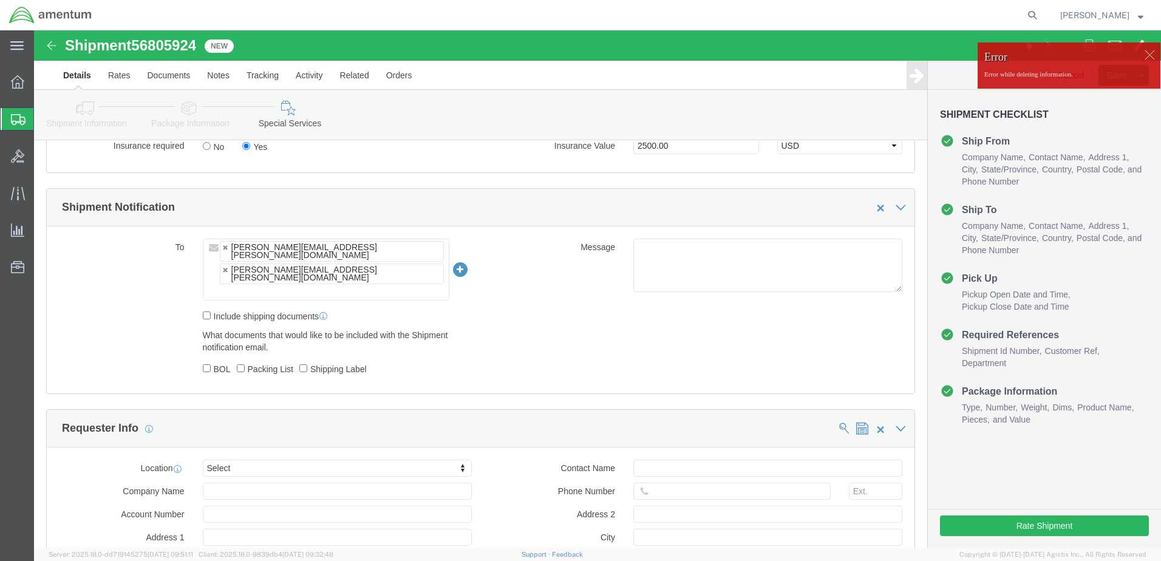
click div "To [PERSON_NAME][EMAIL_ADDRESS][PERSON_NAME][DOMAIN_NAME] [PERSON_NAME][EMAIL_A…"
click ul "[PERSON_NAME][EMAIL_ADDRESS][PERSON_NAME][DOMAIN_NAME] [PERSON_NAME][EMAIL_ADDR…"
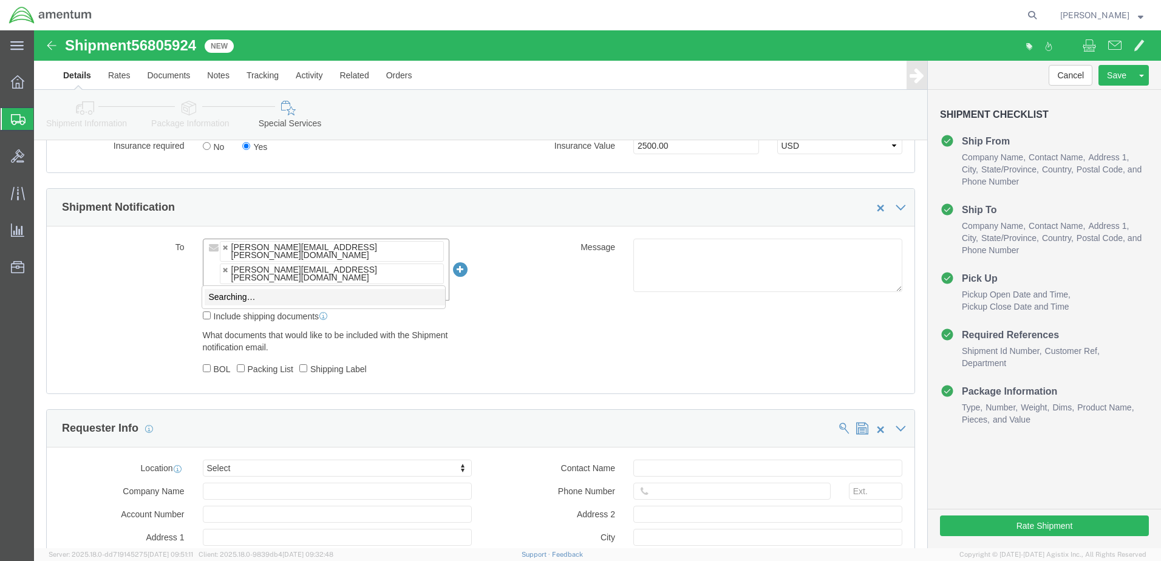
type input "[PERSON_NAME][EMAIL_ADDRESS][PERSON_NAME][DOMAIN_NAME]"
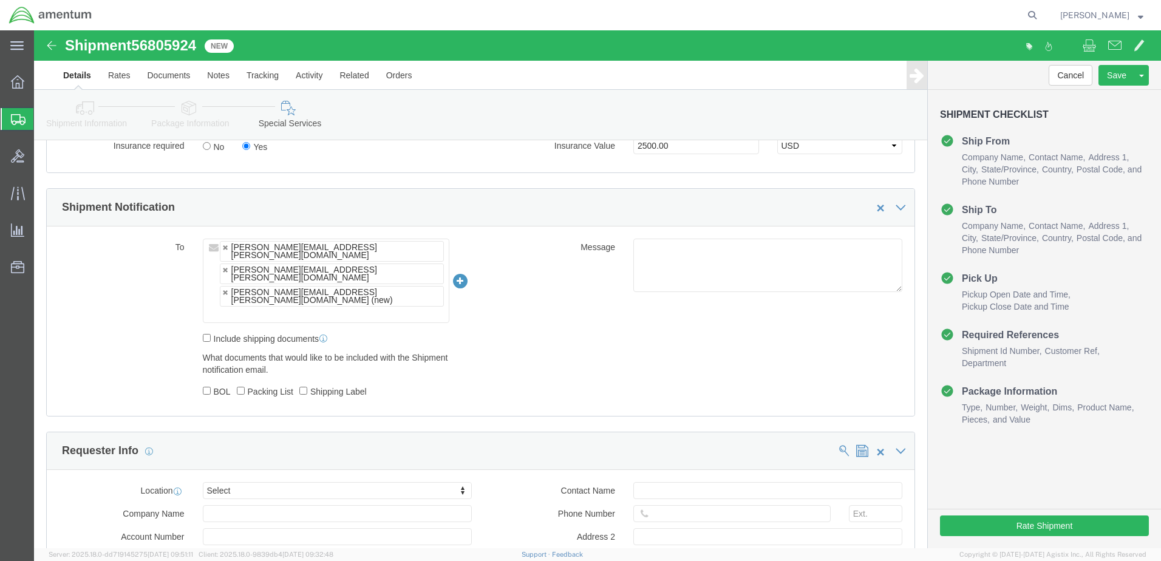
click div "[PERSON_NAME][EMAIL_ADDRESS][PERSON_NAME][DOMAIN_NAME]"
click li "[PERSON_NAME][EMAIL_ADDRESS][PERSON_NAME][DOMAIN_NAME]"
click link
type input "[PERSON_NAME][EMAIL_ADDRESS][PERSON_NAME][DOMAIN_NAME],[DOMAIN_NAME][EMAIL_ADDR…"
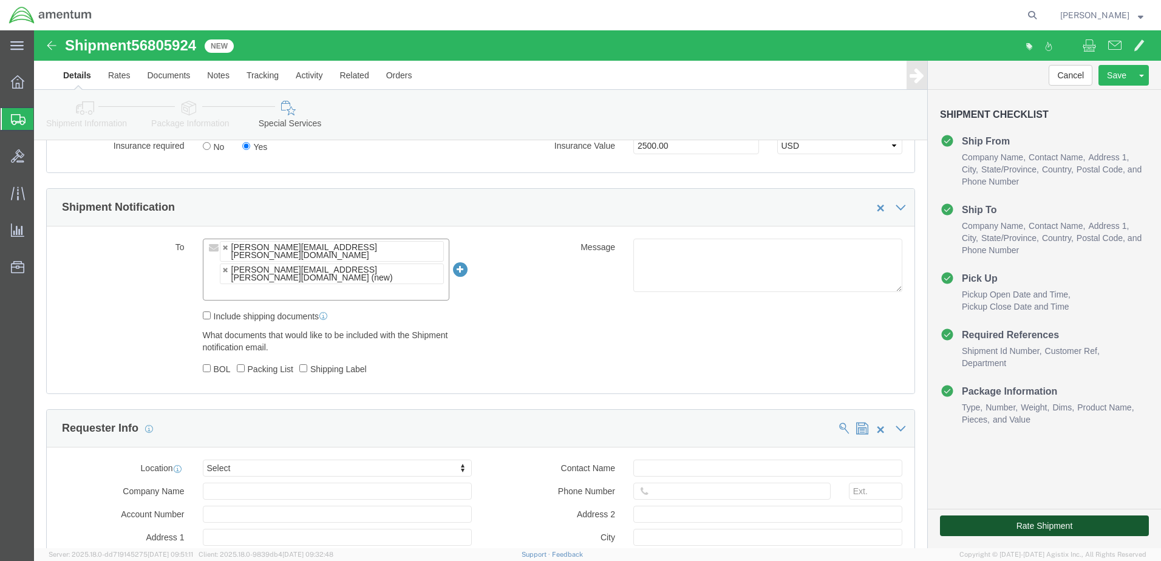
click button "Rate Shipment"
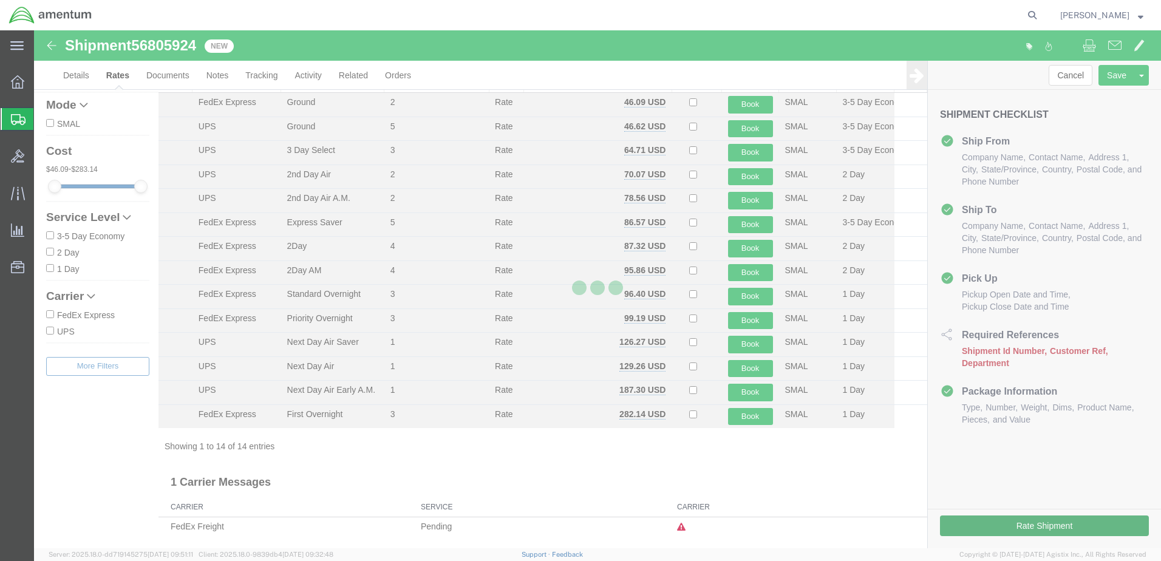
scroll to position [44, 0]
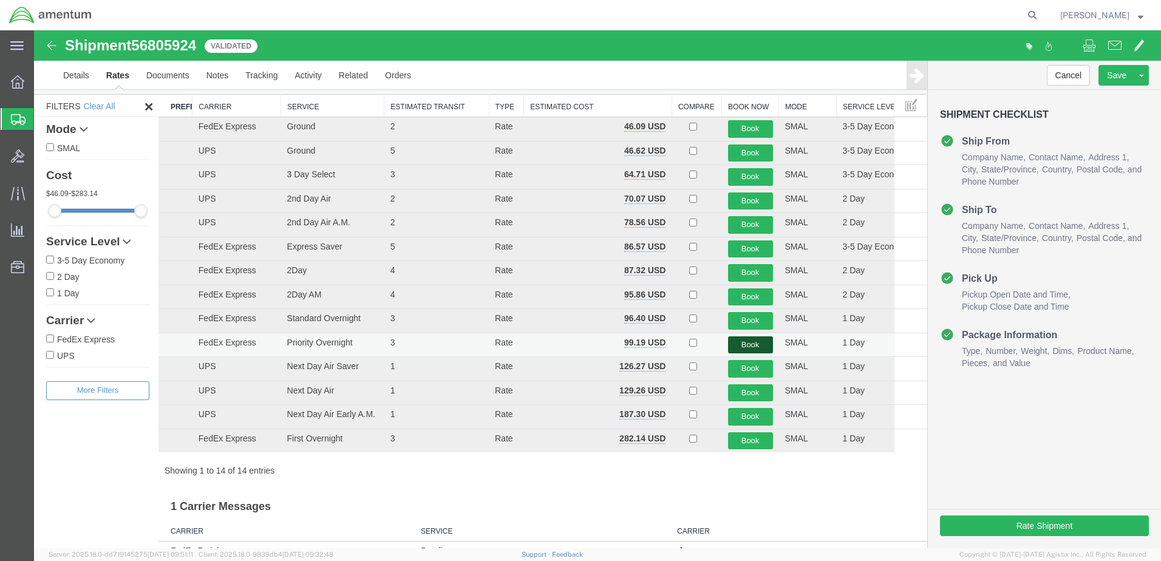
click at [740, 343] on button "Book" at bounding box center [750, 345] width 45 height 18
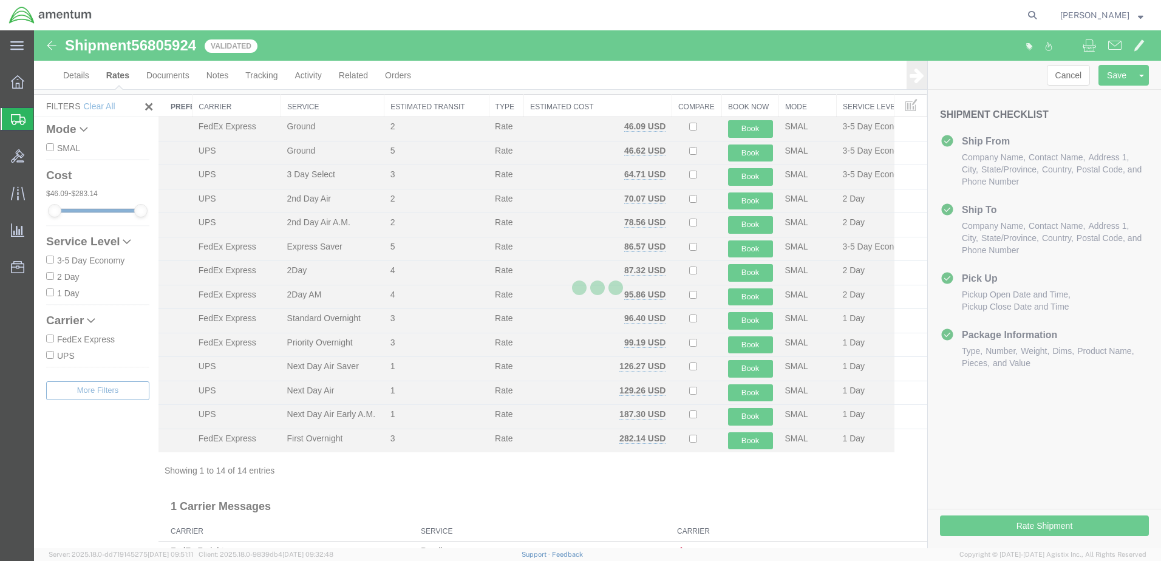
scroll to position [0, 0]
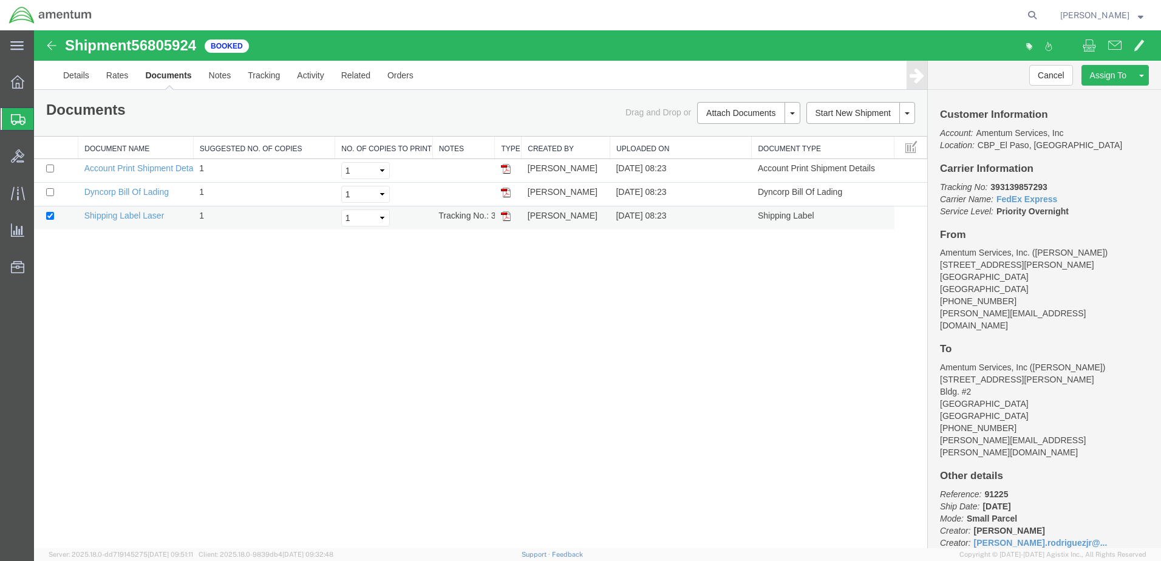
click at [504, 217] on img at bounding box center [506, 216] width 10 height 10
click at [970, 18] on agx-global-search at bounding box center [848, 15] width 389 height 30
click at [932, 12] on agx-global-search at bounding box center [848, 15] width 389 height 30
click at [1024, 15] on icon at bounding box center [1032, 15] width 17 height 17
click at [871, 13] on input "search" at bounding box center [838, 15] width 369 height 29
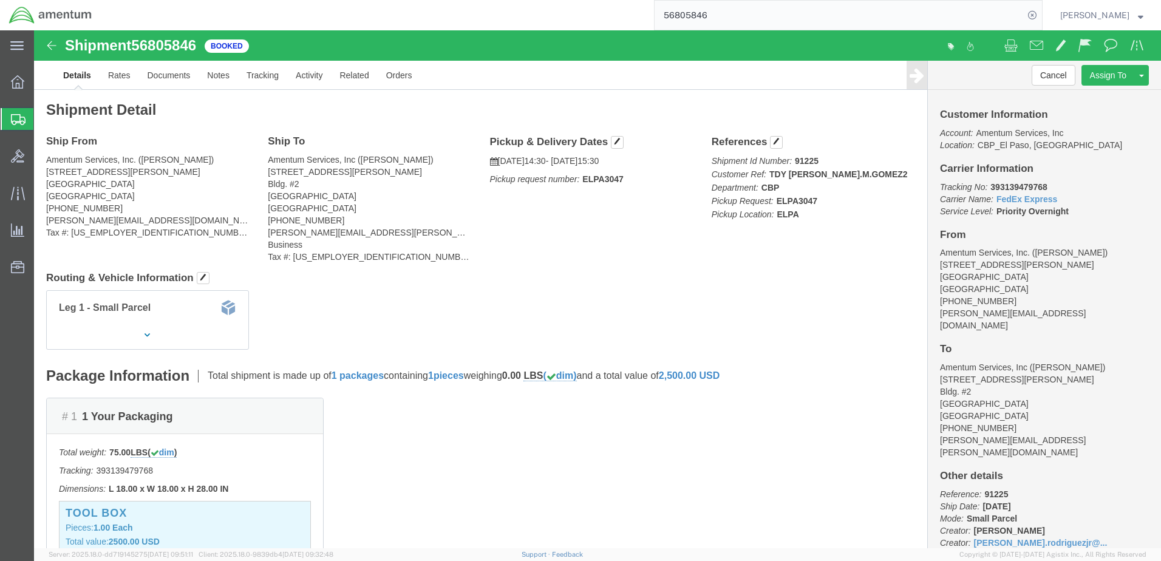
click at [722, 16] on input "56805846" at bounding box center [838, 15] width 369 height 29
type input "56805924"
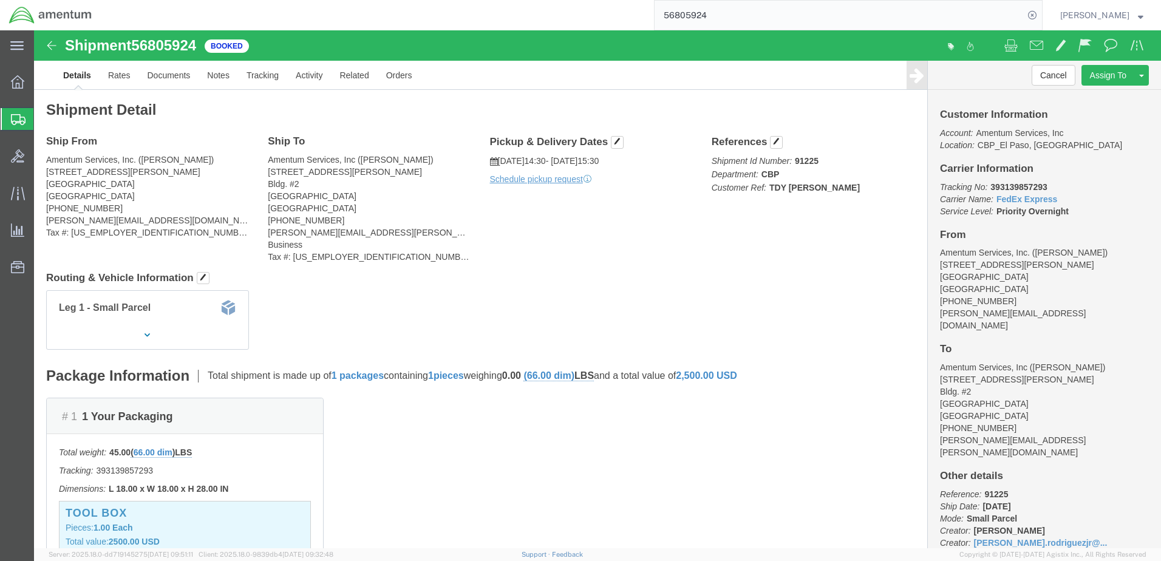
click at [1143, 16] on strong "button" at bounding box center [1140, 15] width 5 height 4
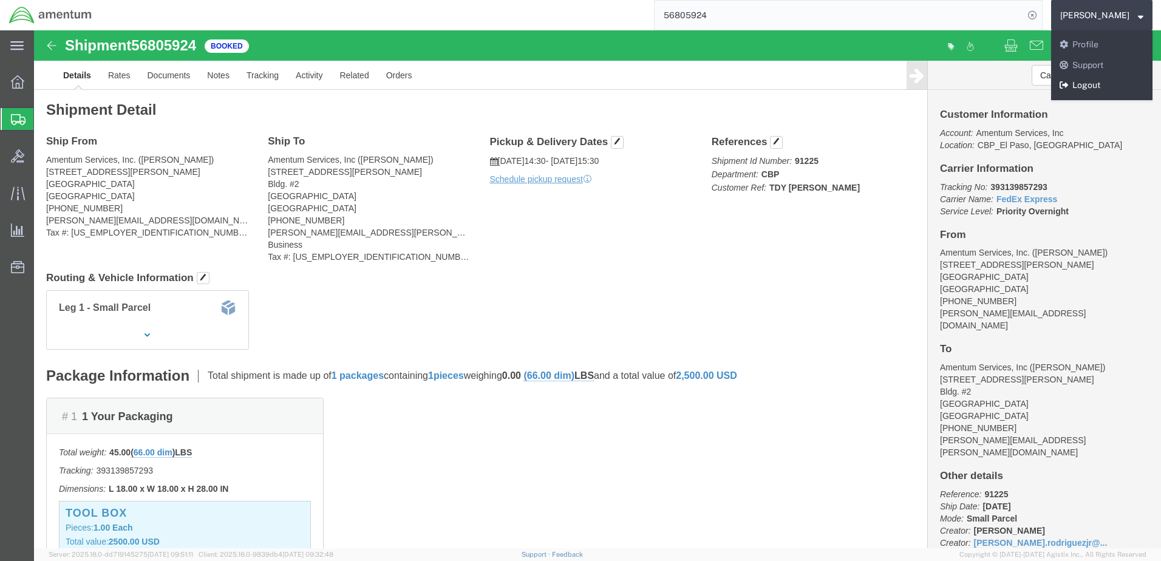
click at [1064, 79] on link "Logout" at bounding box center [1101, 85] width 101 height 21
